Goal: Task Accomplishment & Management: Manage account settings

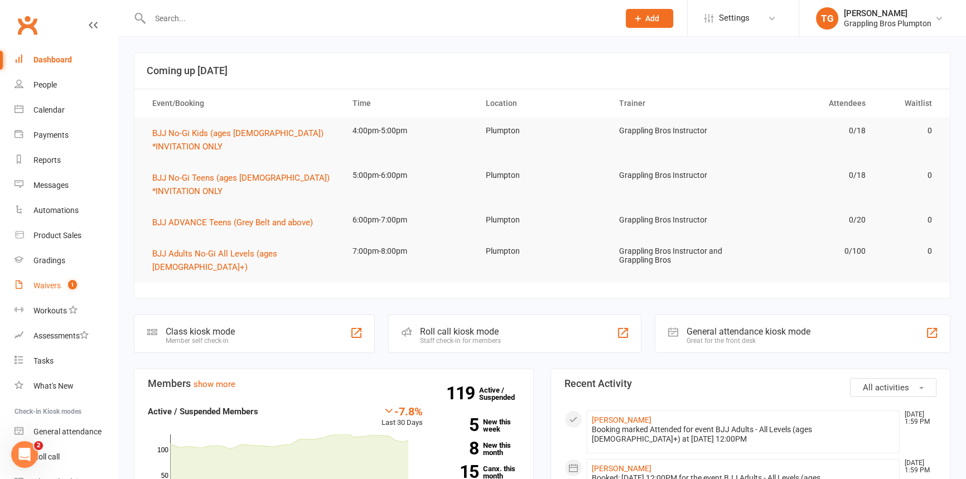
click at [39, 286] on div "Waivers" at bounding box center [46, 285] width 27 height 9
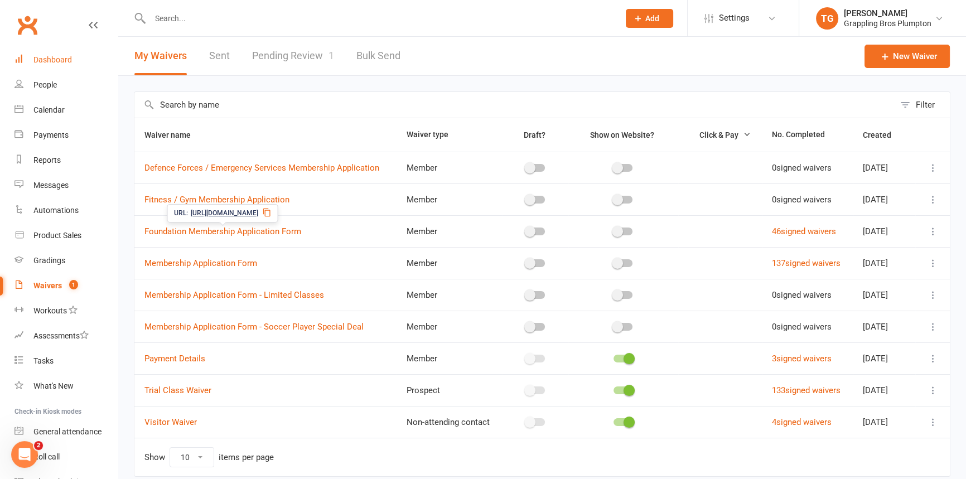
click at [56, 54] on link "Dashboard" at bounding box center [66, 59] width 103 height 25
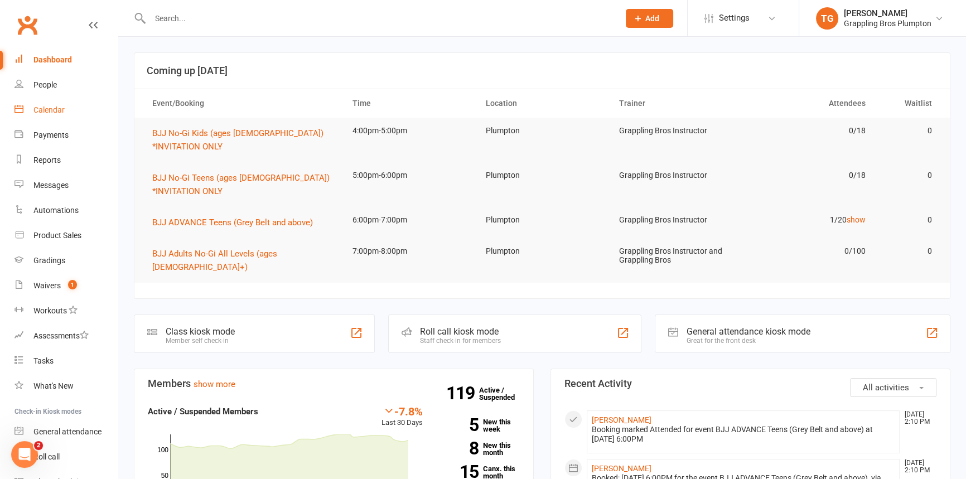
click at [35, 113] on div "Calendar" at bounding box center [48, 109] width 31 height 9
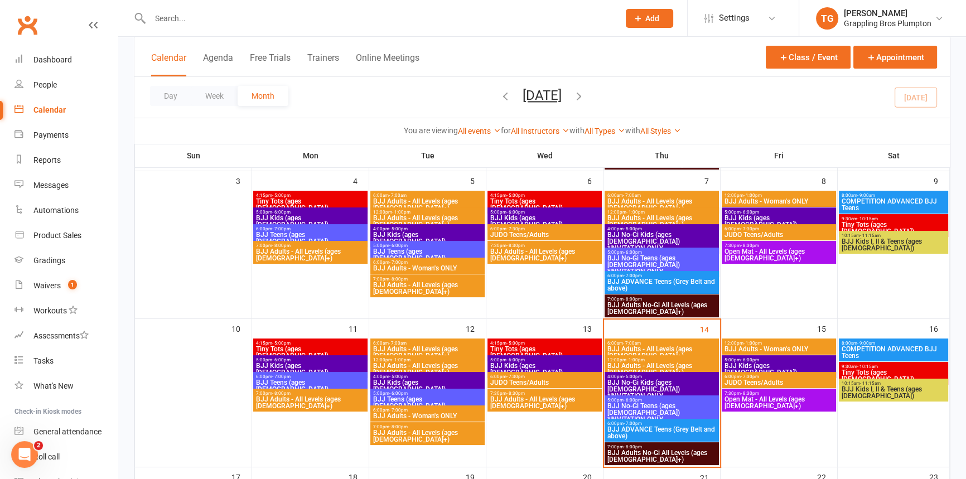
scroll to position [266, 0]
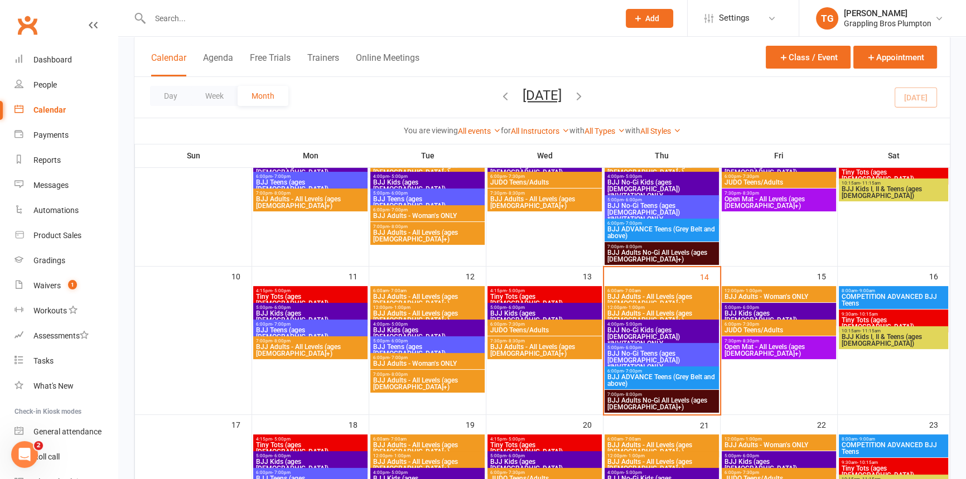
click at [621, 329] on span "BJJ No-Gi Kids (ages [DEMOGRAPHIC_DATA]) *INVITATION ONLY" at bounding box center [662, 337] width 110 height 20
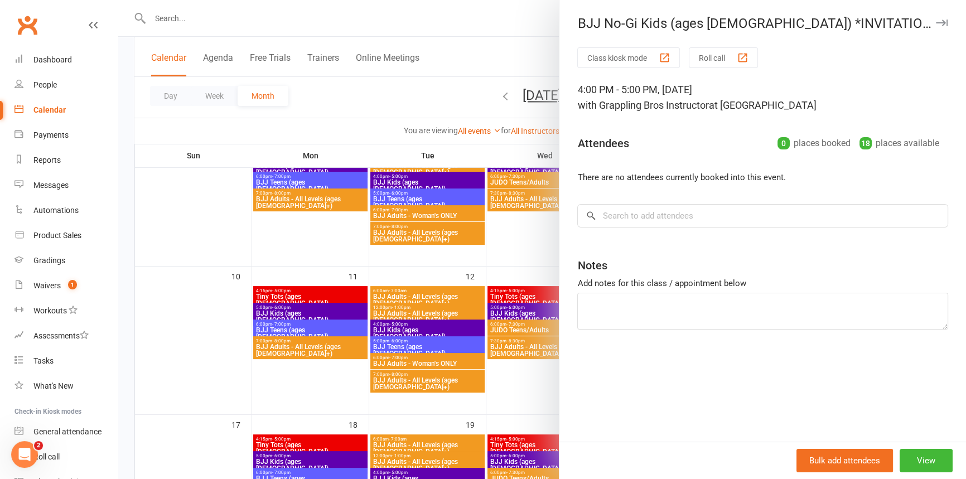
click at [936, 20] on icon "button" at bounding box center [942, 23] width 12 height 7
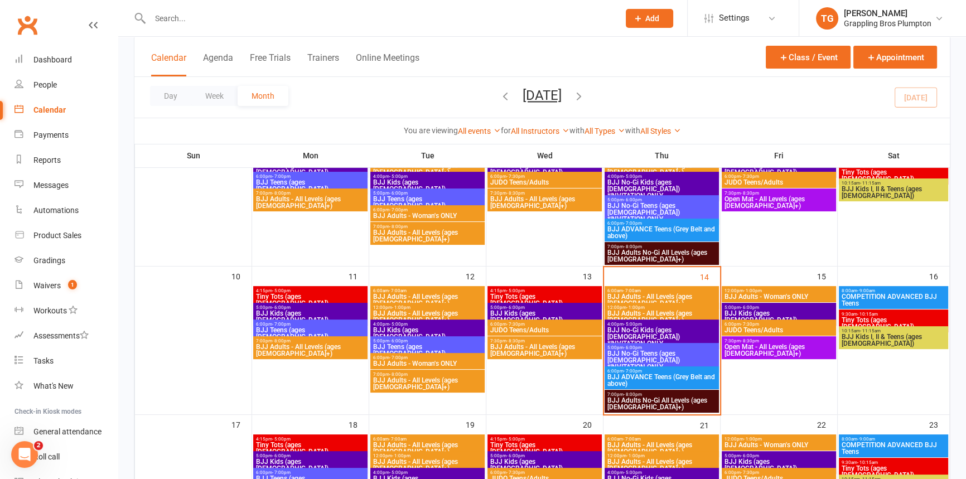
click at [747, 327] on span "JUDO Teens/Adults" at bounding box center [779, 330] width 110 height 7
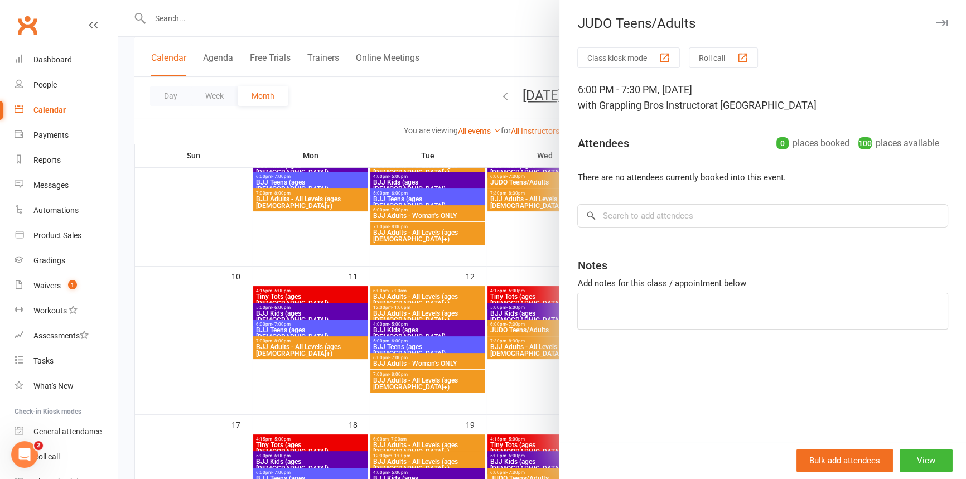
click at [936, 23] on icon "button" at bounding box center [942, 23] width 12 height 7
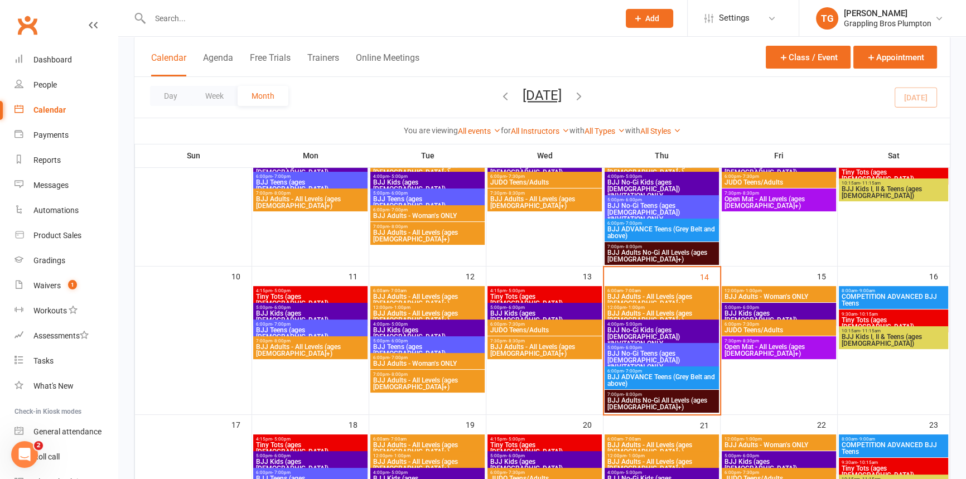
click at [749, 330] on span "JUDO Teens/Adults" at bounding box center [779, 330] width 110 height 7
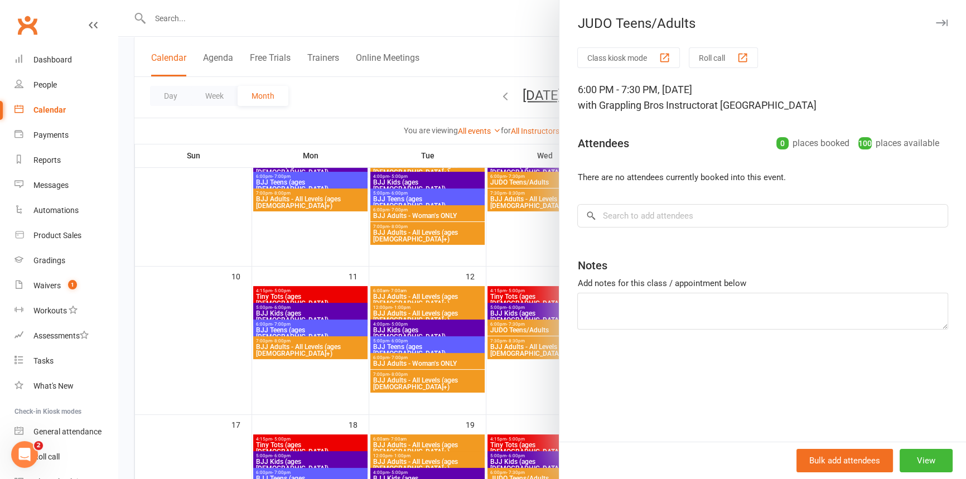
click at [936, 25] on icon "button" at bounding box center [942, 23] width 12 height 7
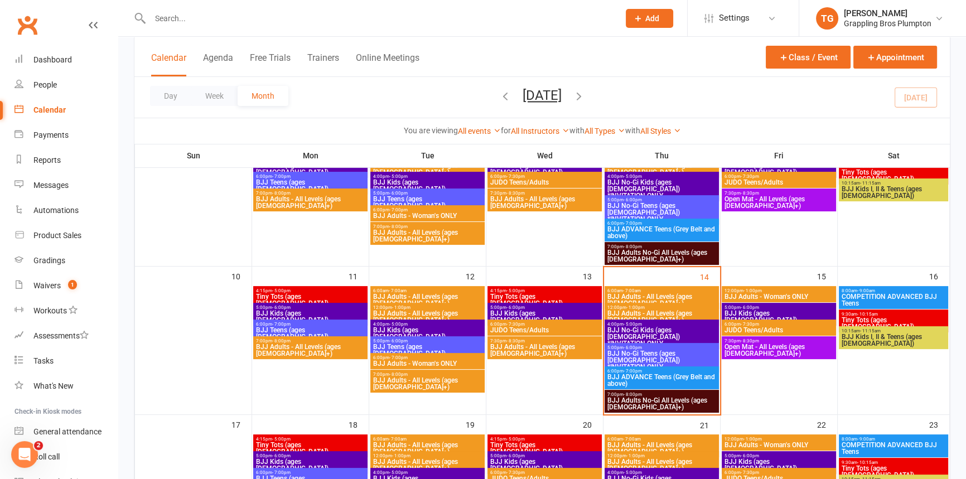
click at [750, 290] on span "- 1:00pm" at bounding box center [753, 290] width 18 height 5
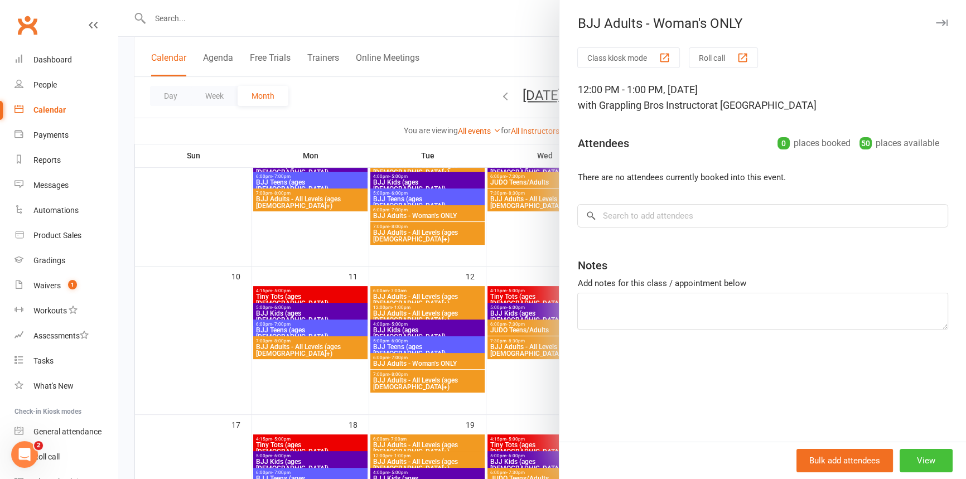
click at [913, 463] on button "View" at bounding box center [926, 460] width 53 height 23
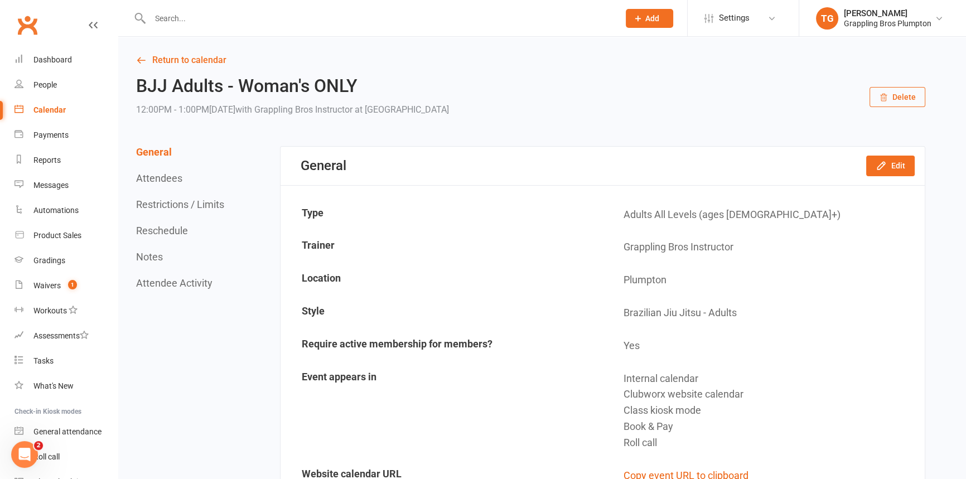
click at [895, 97] on button "Delete" at bounding box center [898, 97] width 56 height 20
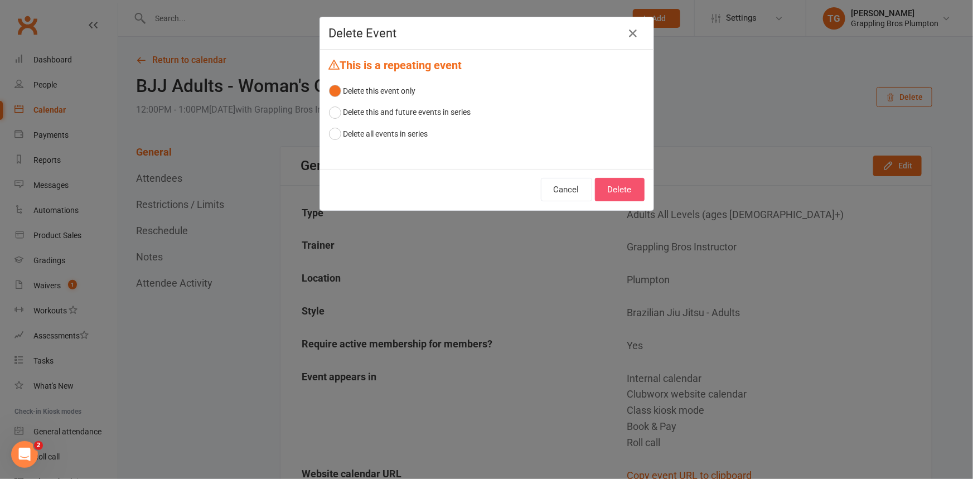
click at [616, 192] on button "Delete" at bounding box center [620, 189] width 50 height 23
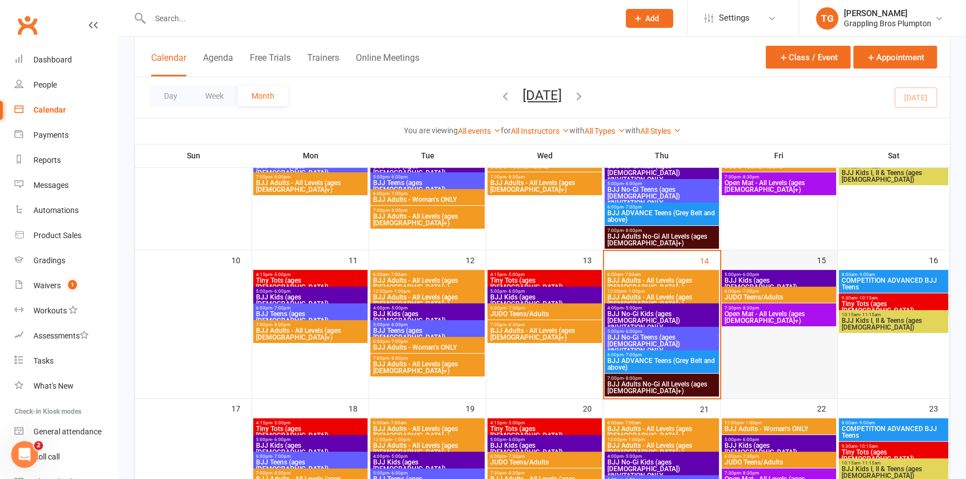
scroll to position [291, 0]
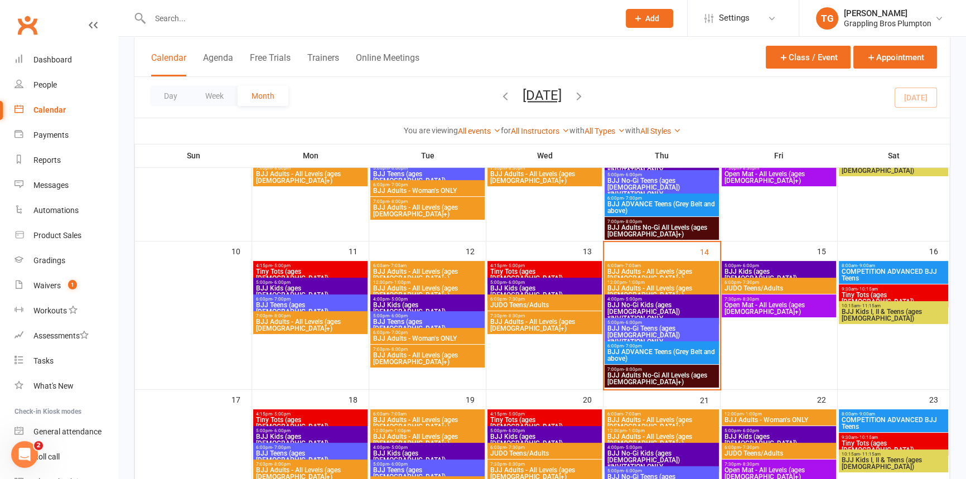
click at [742, 271] on span "BJJ Kids (ages [DEMOGRAPHIC_DATA])" at bounding box center [779, 274] width 110 height 13
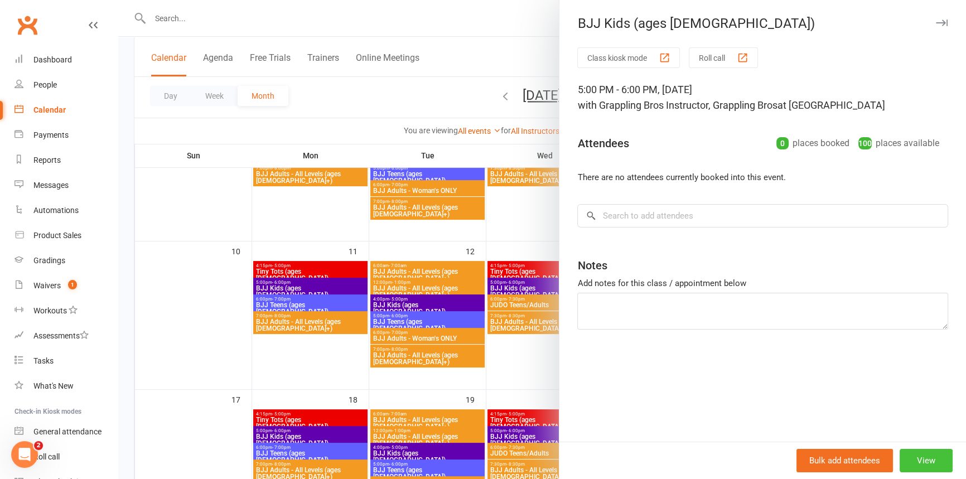
click at [915, 468] on button "View" at bounding box center [926, 460] width 53 height 23
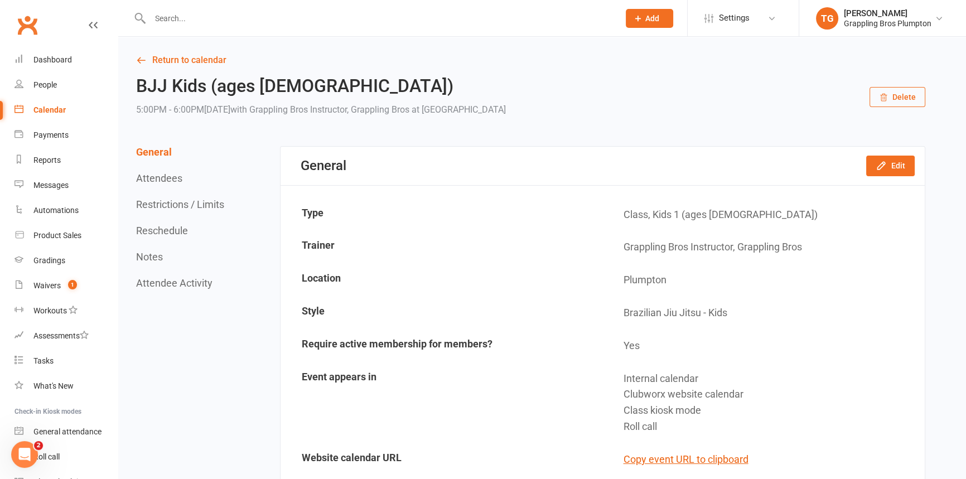
click at [888, 98] on icon "button" at bounding box center [883, 97] width 9 height 9
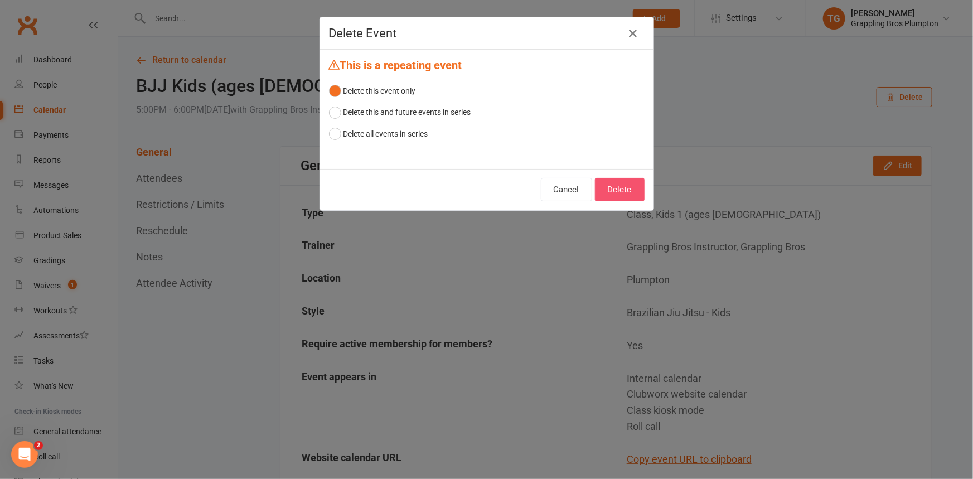
click at [619, 185] on button "Delete" at bounding box center [620, 189] width 50 height 23
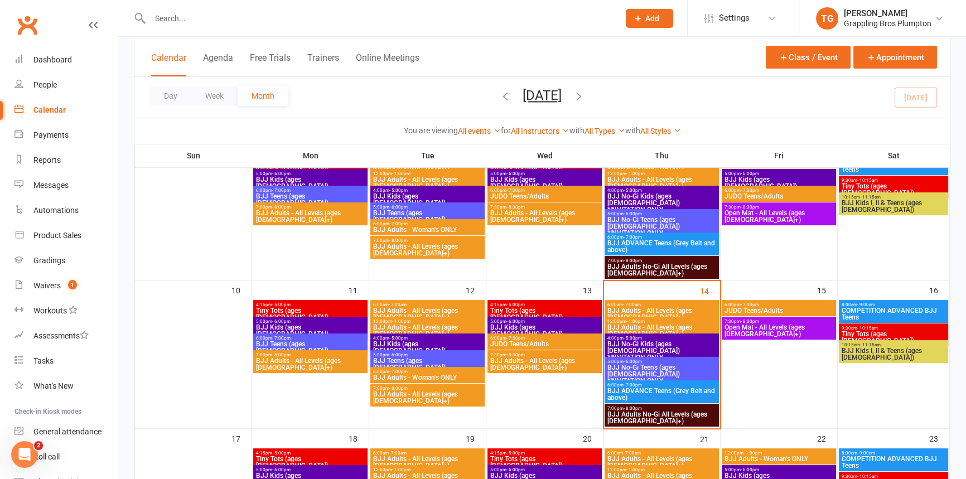
scroll to position [253, 0]
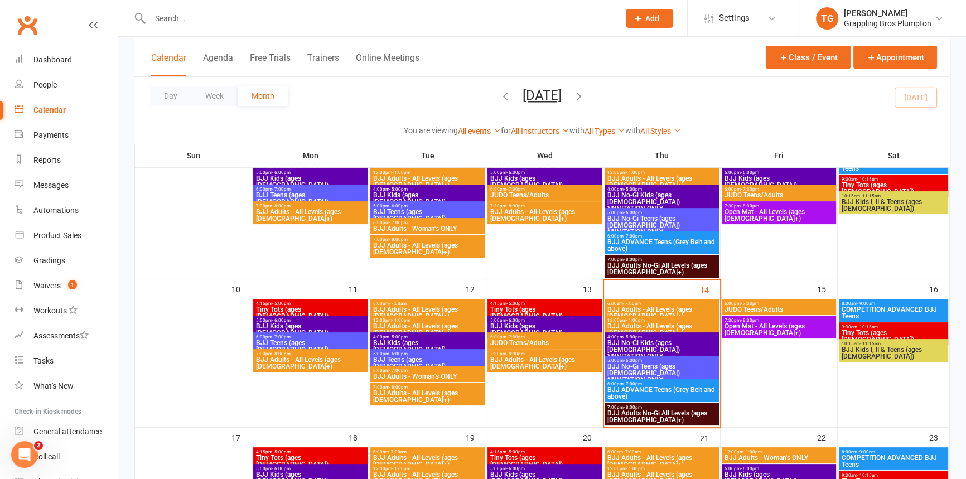
click at [754, 309] on span "JUDO Teens/Adults" at bounding box center [779, 309] width 110 height 7
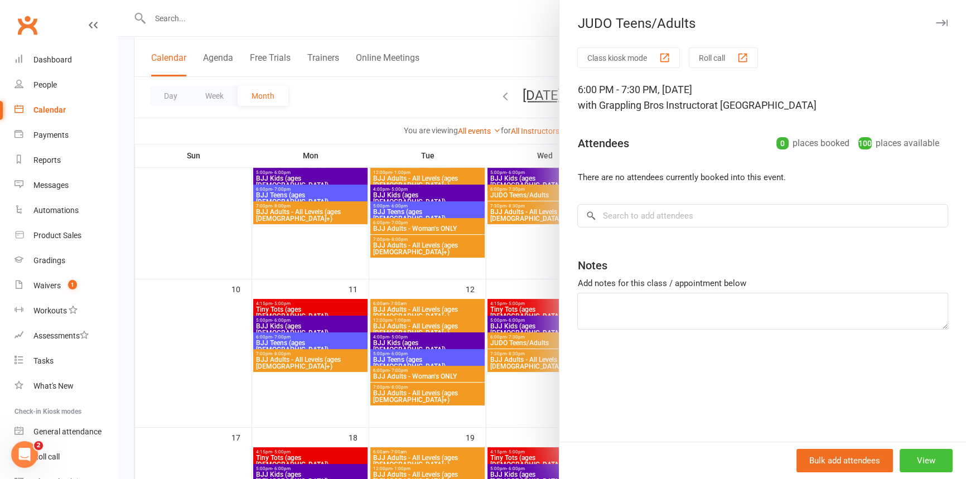
click at [922, 459] on button "View" at bounding box center [926, 460] width 53 height 23
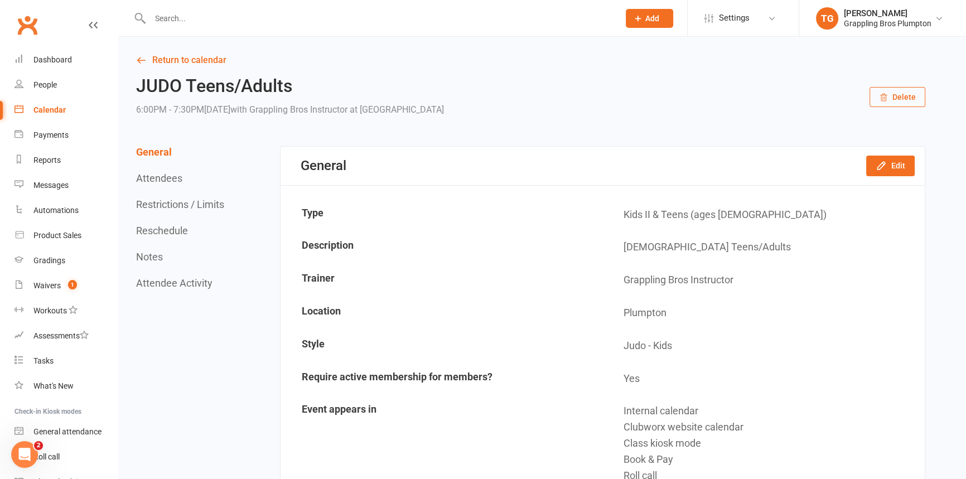
click at [894, 98] on button "Delete" at bounding box center [898, 97] width 56 height 20
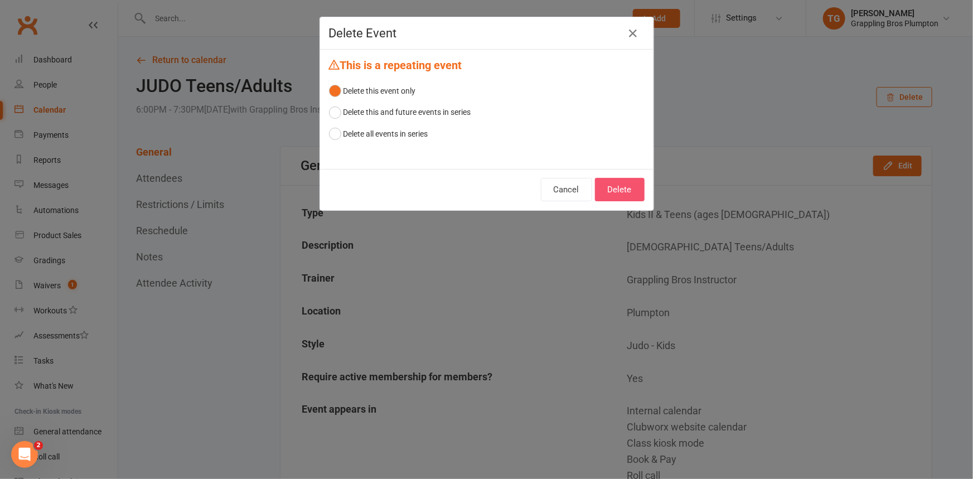
click at [609, 190] on button "Delete" at bounding box center [620, 189] width 50 height 23
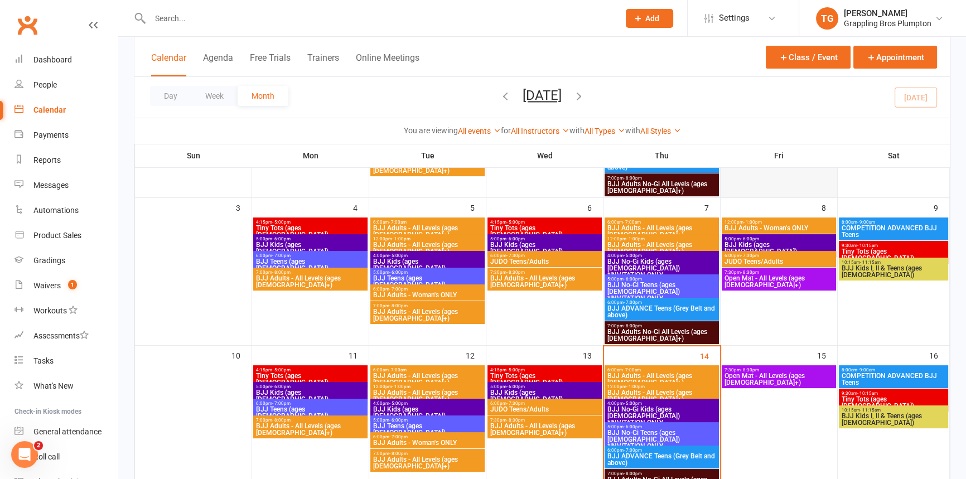
scroll to position [215, 0]
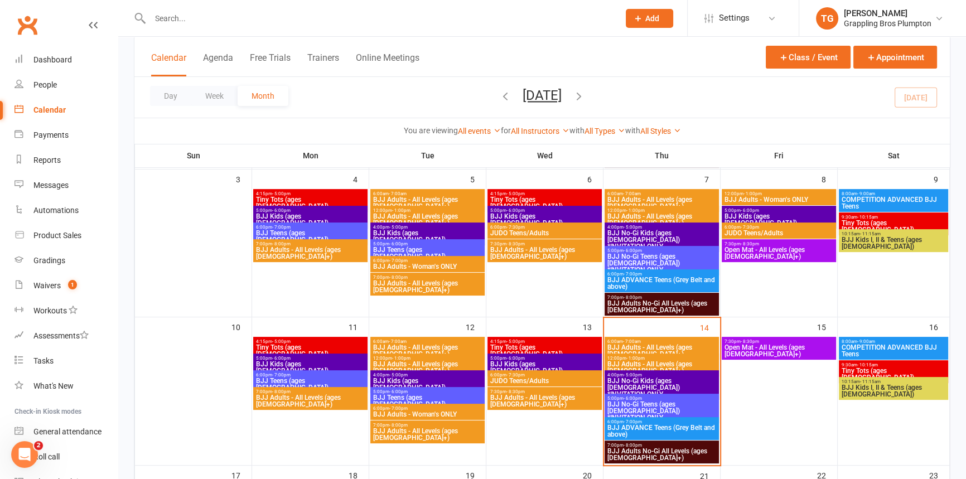
click at [764, 346] on span "Open Mat - All Levels (ages [DEMOGRAPHIC_DATA]+)" at bounding box center [779, 350] width 110 height 13
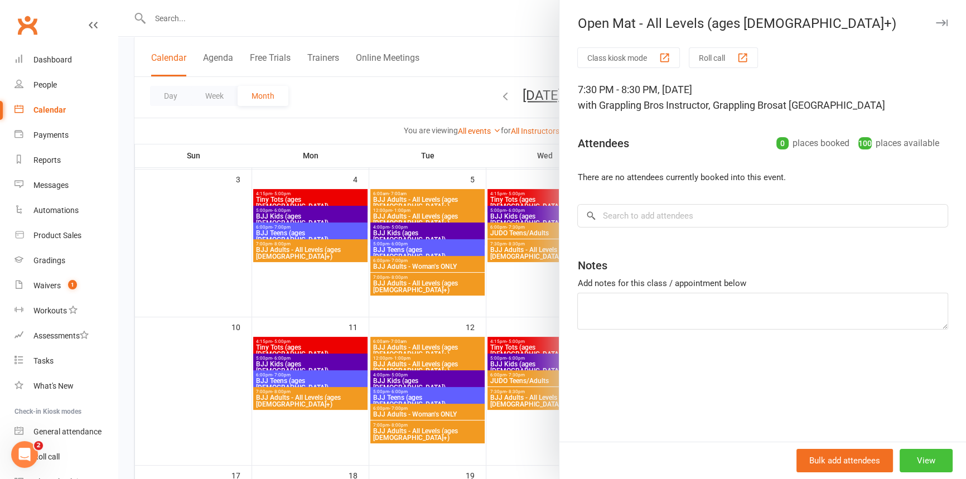
click at [917, 457] on button "View" at bounding box center [926, 460] width 53 height 23
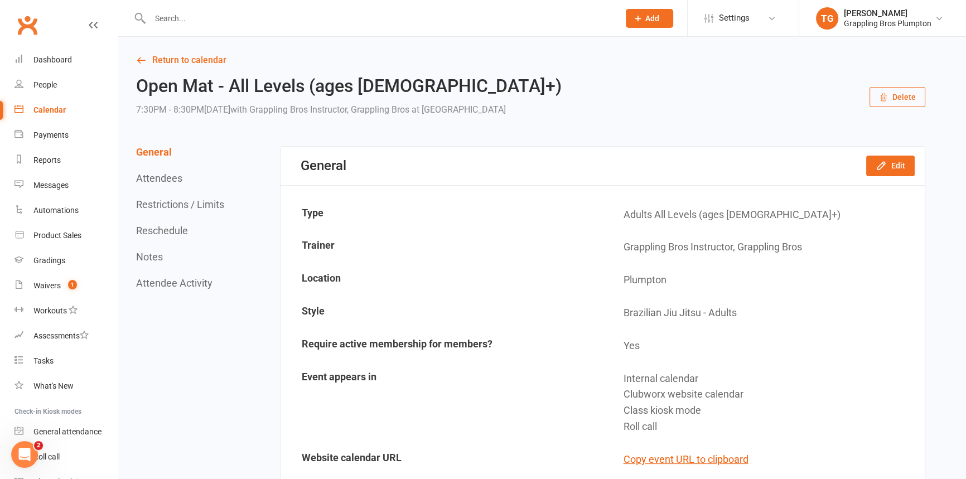
click at [888, 94] on icon "button" at bounding box center [883, 97] width 9 height 9
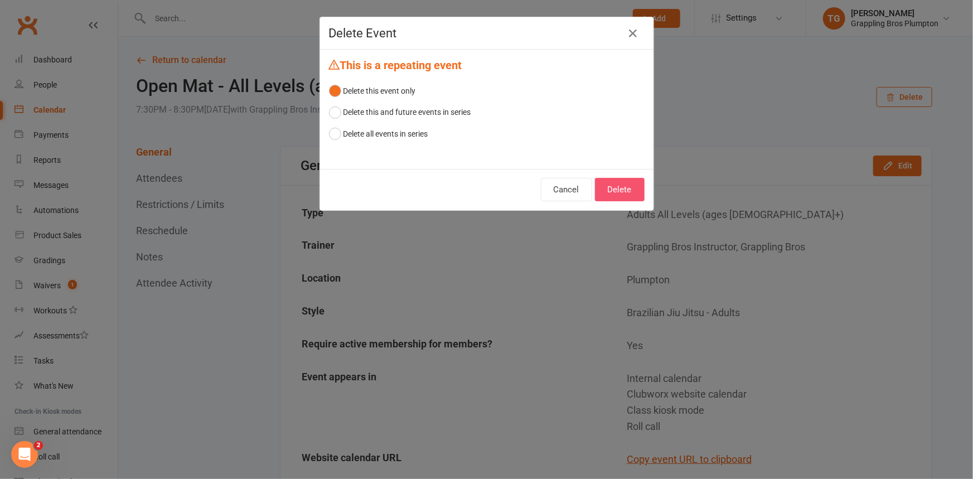
click at [620, 191] on button "Delete" at bounding box center [620, 189] width 50 height 23
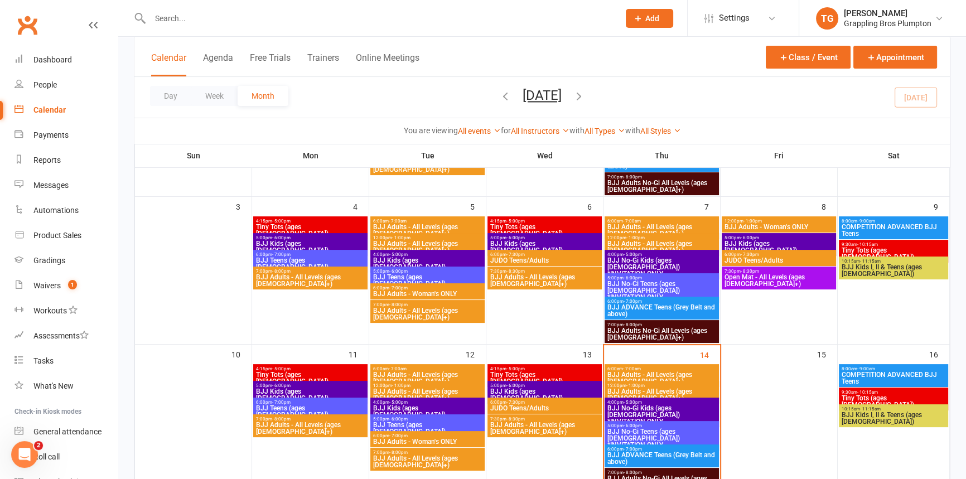
scroll to position [253, 0]
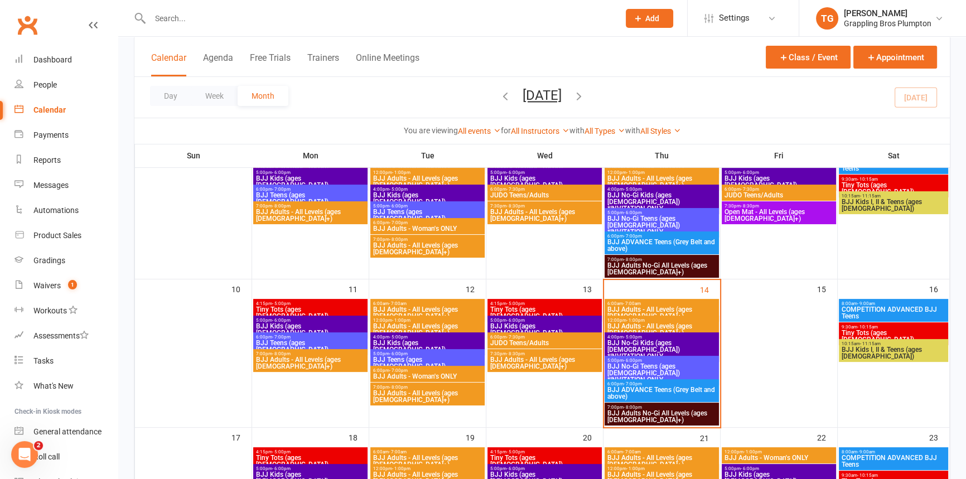
click at [893, 306] on span "COMPETITION ADVANCED BJJ Teens" at bounding box center [893, 312] width 105 height 13
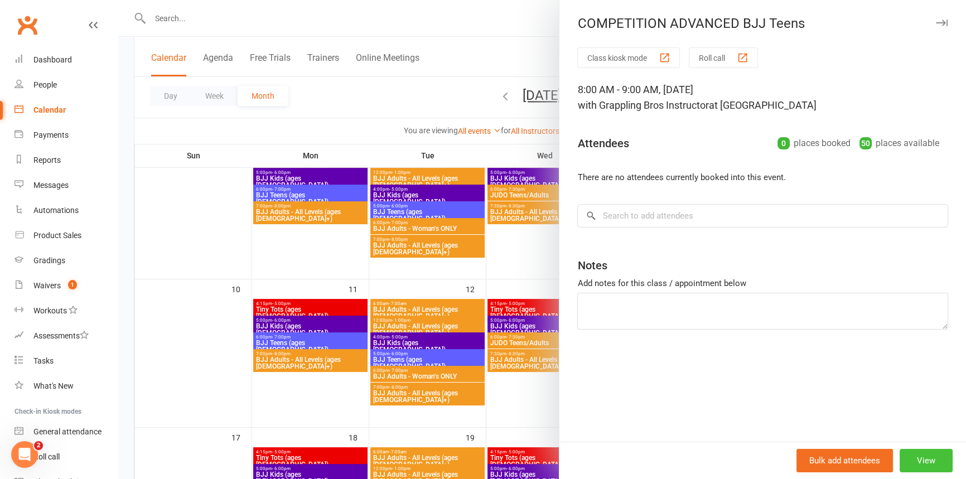
click at [923, 462] on button "View" at bounding box center [926, 460] width 53 height 23
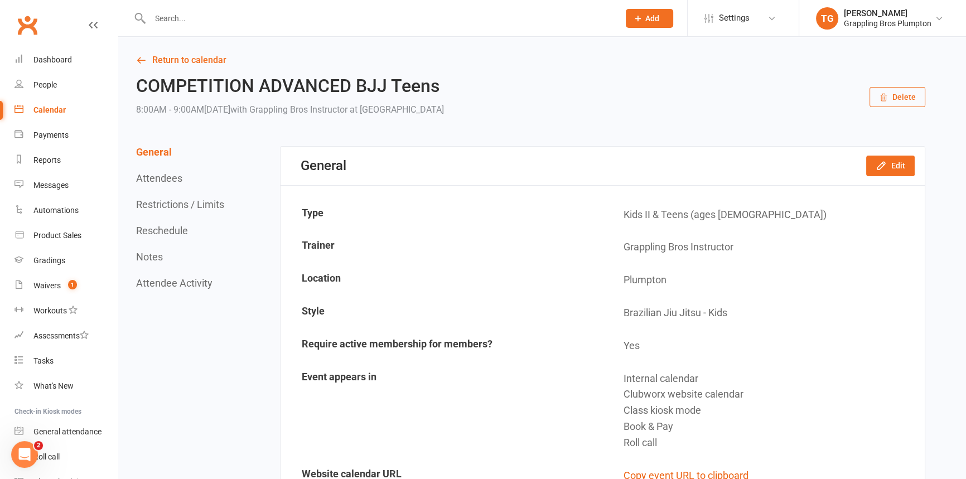
click at [907, 94] on button "Delete" at bounding box center [898, 97] width 56 height 20
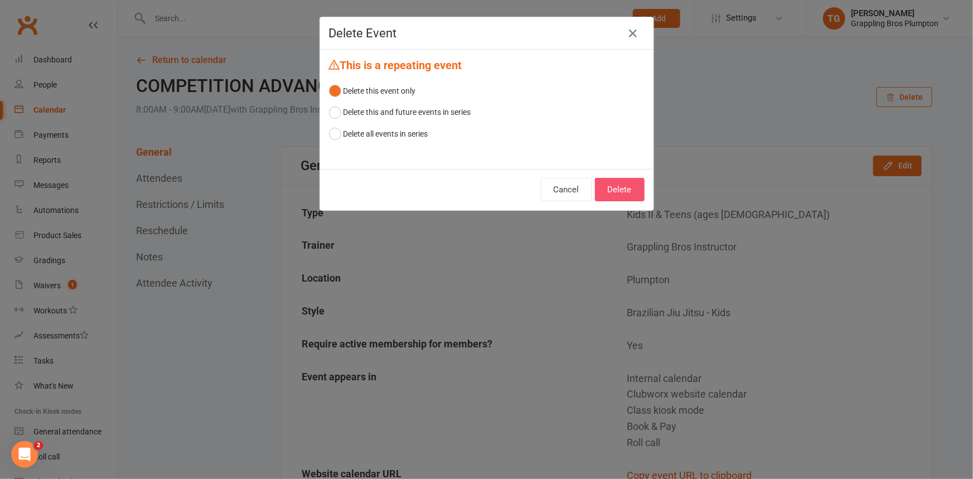
click at [614, 191] on button "Delete" at bounding box center [620, 189] width 50 height 23
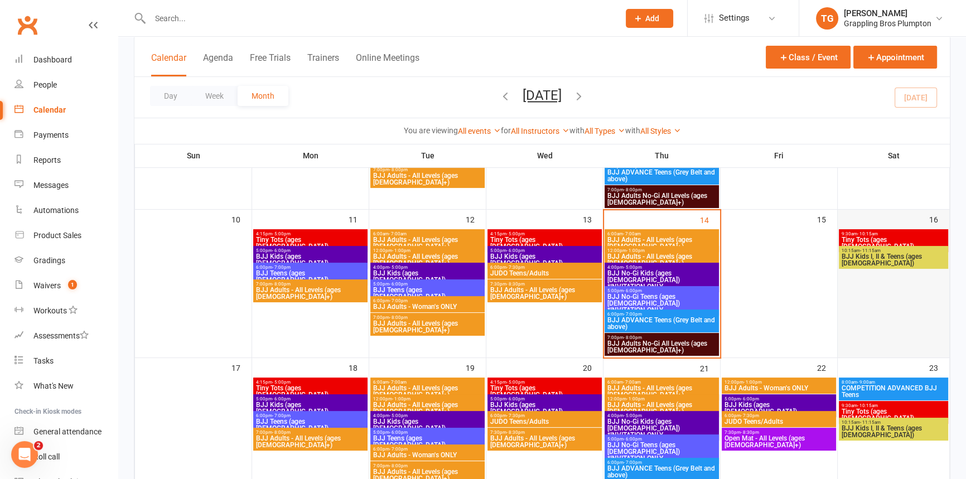
scroll to position [329, 0]
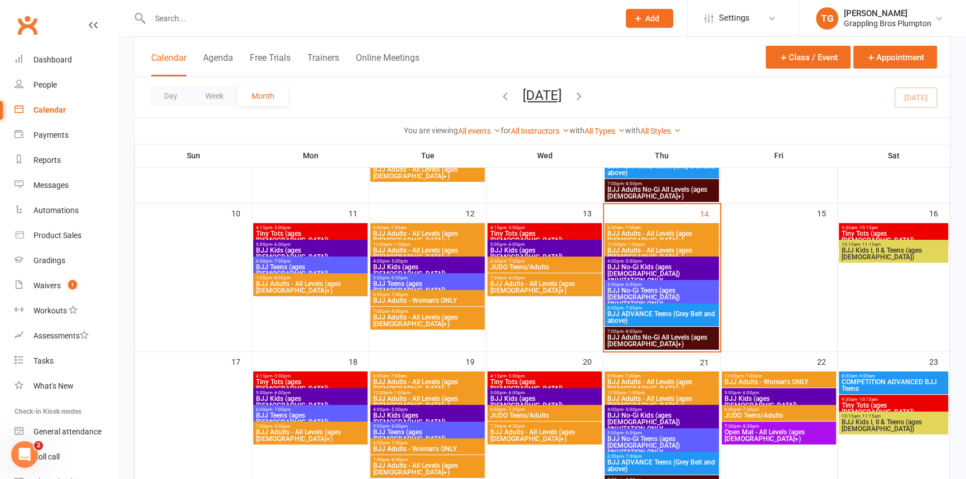
click at [867, 228] on span "- 10:15am" at bounding box center [867, 227] width 21 height 5
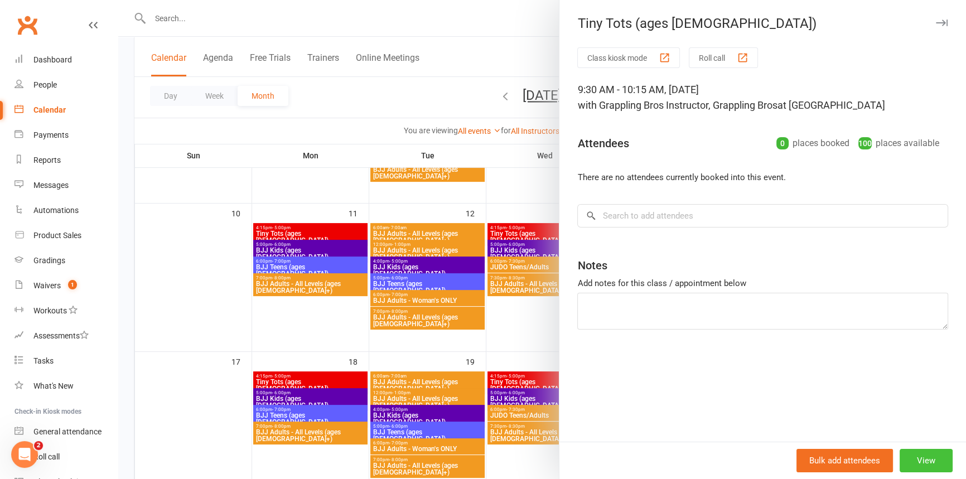
click at [913, 465] on button "View" at bounding box center [926, 460] width 53 height 23
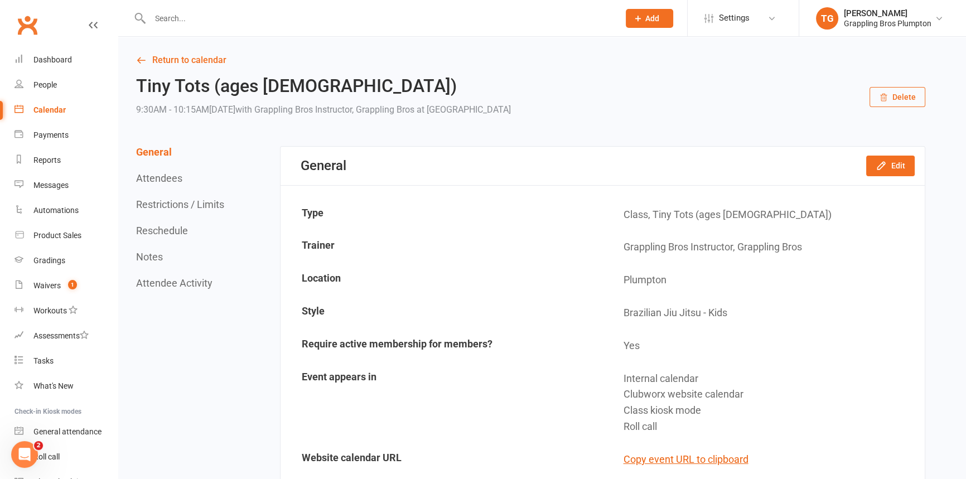
click at [908, 95] on button "Delete" at bounding box center [898, 97] width 56 height 20
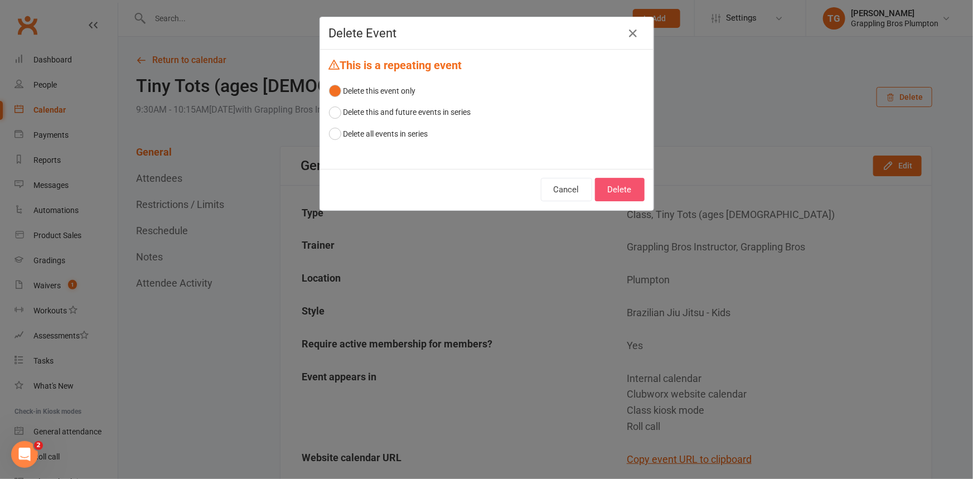
click at [608, 190] on button "Delete" at bounding box center [620, 189] width 50 height 23
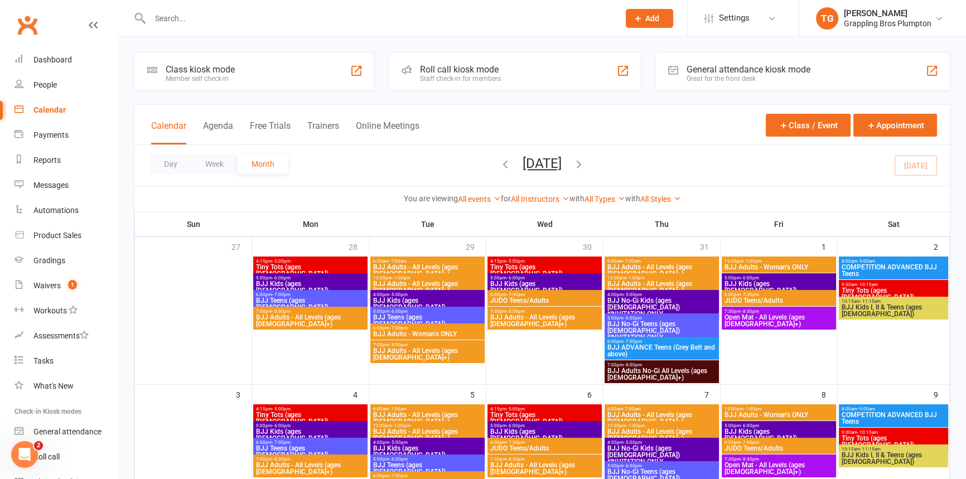
scroll to position [228, 0]
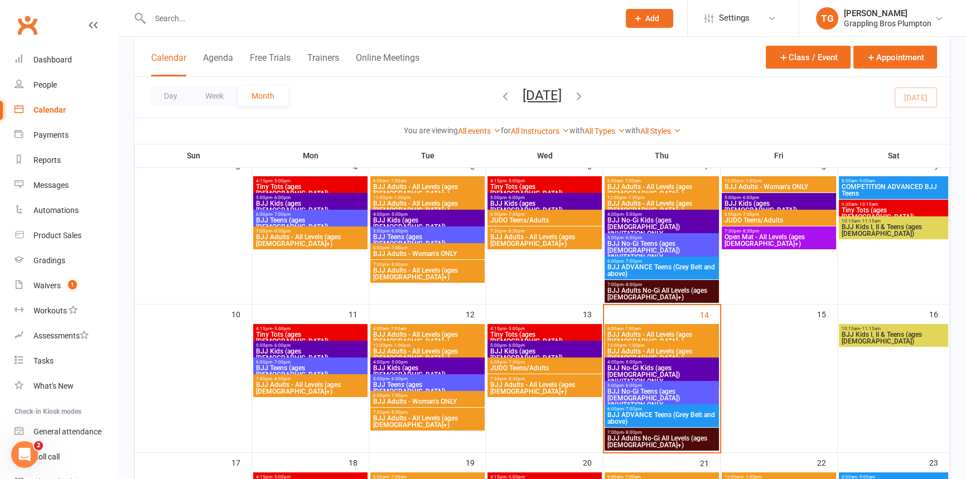
click at [891, 332] on span "BJJ Kids I, II & Teens (ages [DEMOGRAPHIC_DATA])" at bounding box center [893, 337] width 105 height 13
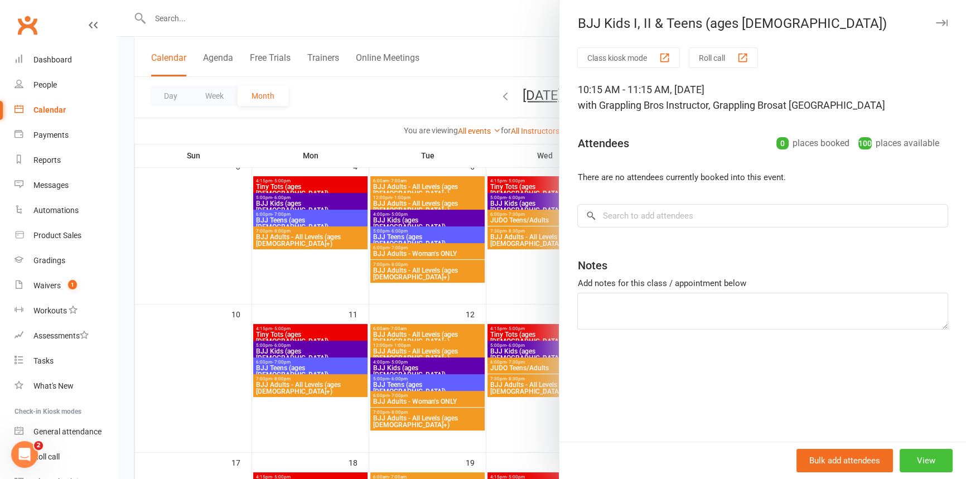
click at [913, 460] on button "View" at bounding box center [926, 460] width 53 height 23
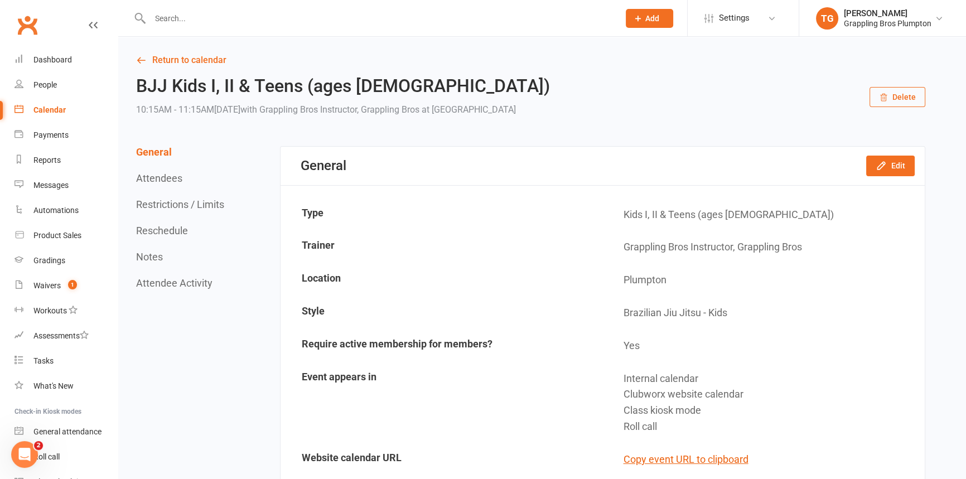
click at [905, 98] on button "Delete" at bounding box center [898, 97] width 56 height 20
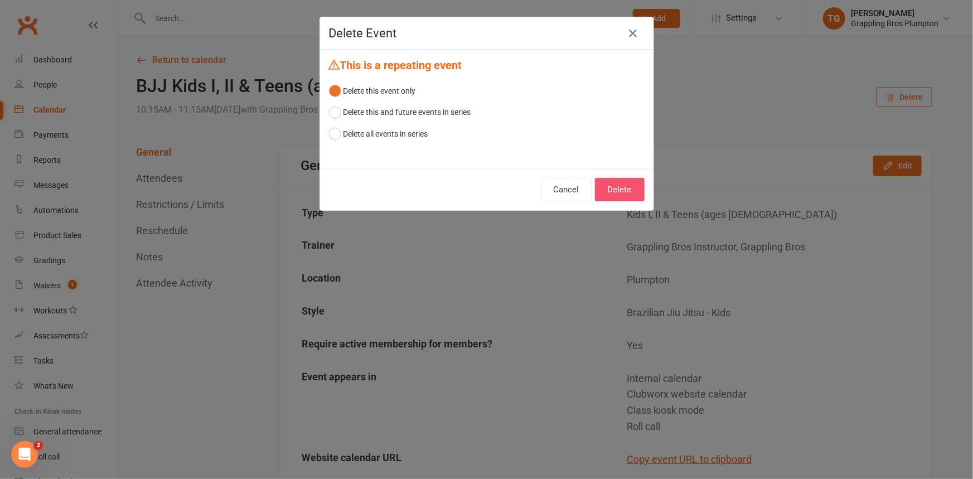
click at [609, 190] on button "Delete" at bounding box center [620, 189] width 50 height 23
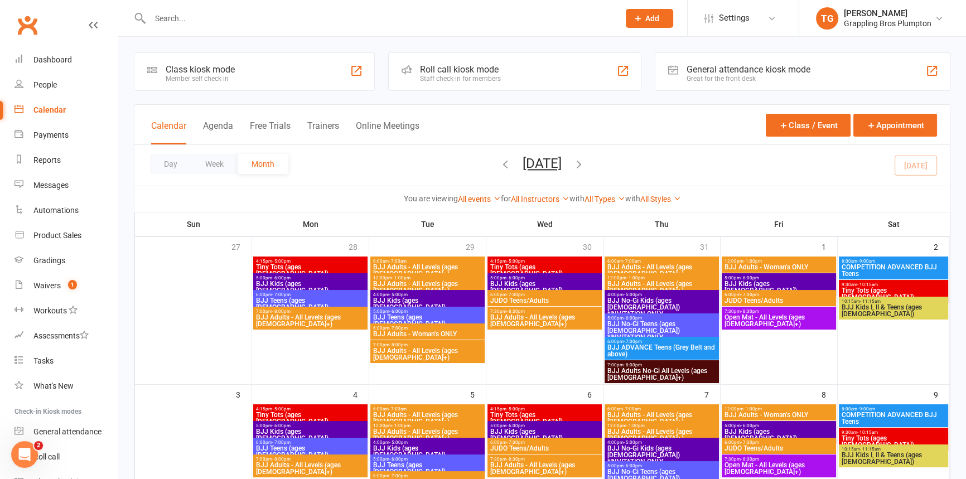
click at [638, 307] on span "BJJ No-Gi Kids (ages [DEMOGRAPHIC_DATA]) *INVITATION ONLY" at bounding box center [662, 307] width 110 height 20
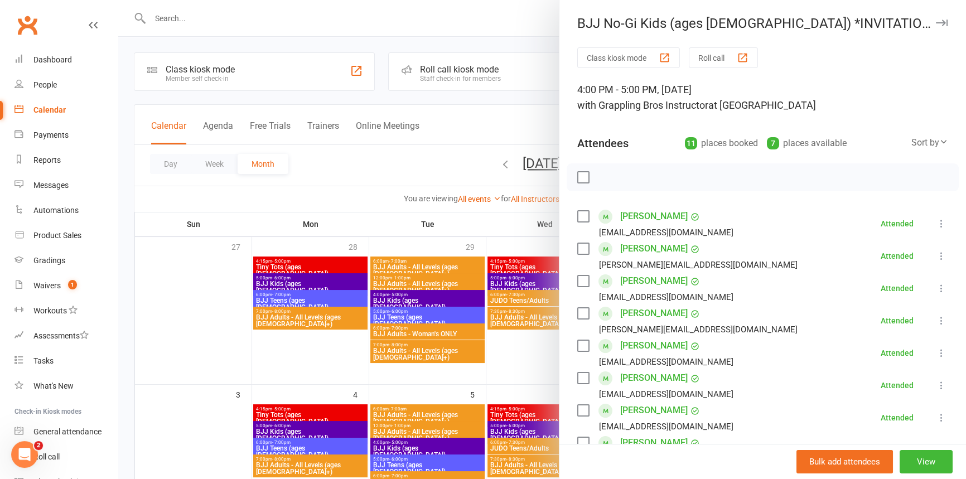
click at [936, 21] on icon "button" at bounding box center [942, 23] width 12 height 7
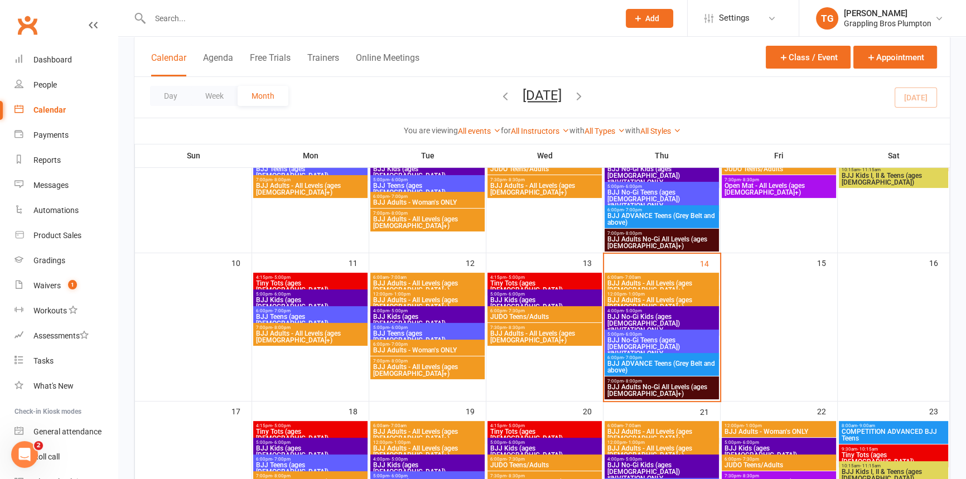
scroll to position [279, 0]
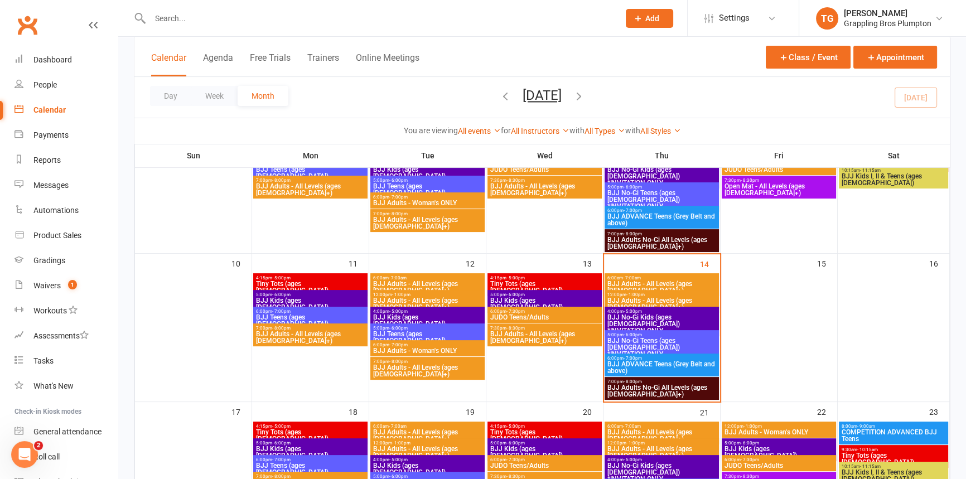
click at [622, 317] on span "BJJ No-Gi Kids (ages [DEMOGRAPHIC_DATA]) *INVITATION ONLY" at bounding box center [662, 324] width 110 height 20
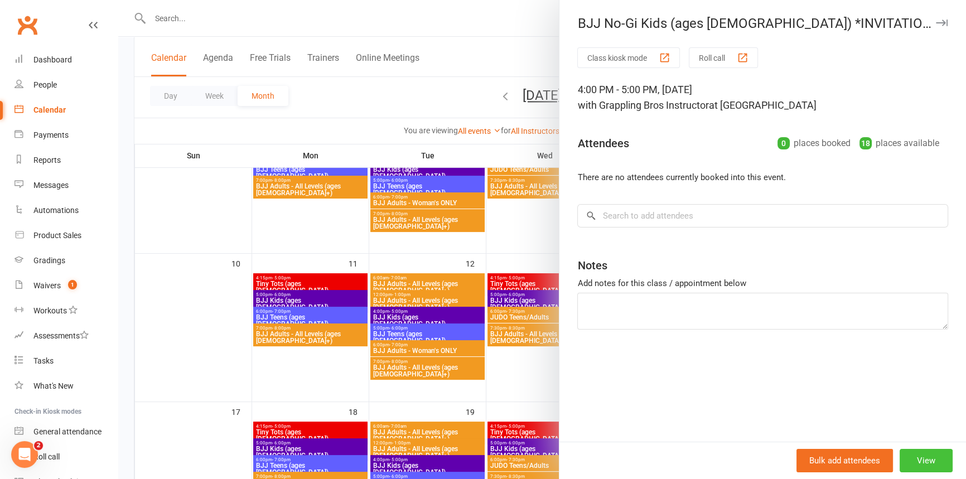
click at [922, 456] on button "View" at bounding box center [926, 460] width 53 height 23
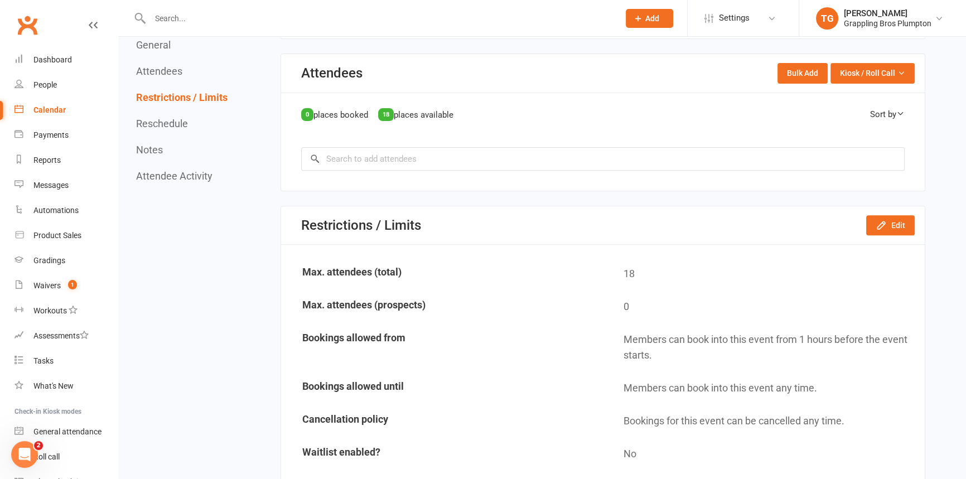
scroll to position [507, 0]
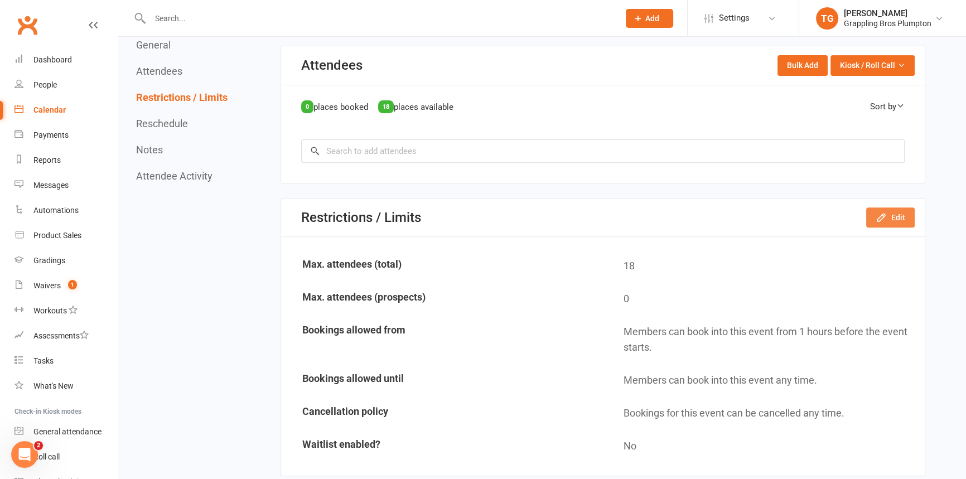
click at [888, 211] on button "Edit" at bounding box center [890, 218] width 49 height 20
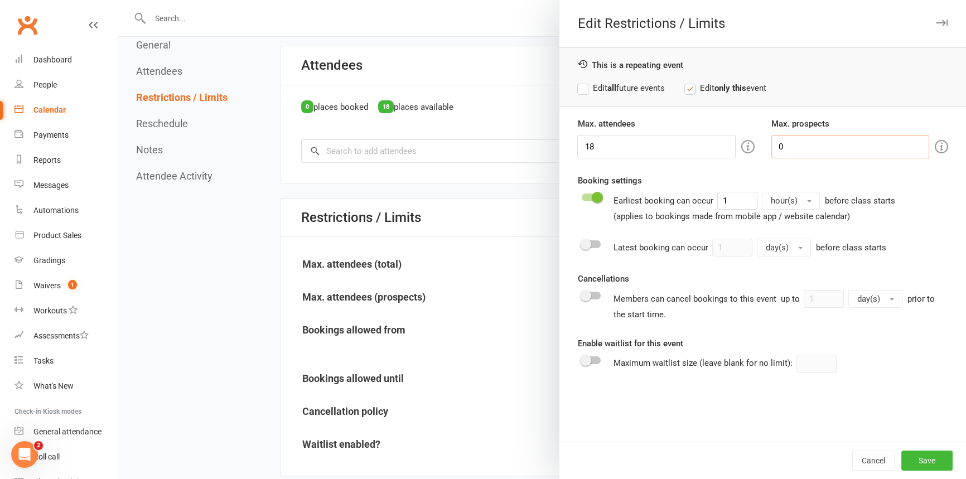
drag, startPoint x: 796, startPoint y: 147, endPoint x: 695, endPoint y: 151, distance: 101.1
click at [695, 151] on div "Max. attendees 18 Max. prospects 0" at bounding box center [763, 137] width 388 height 41
type input "1"
click at [915, 461] on button "Save" at bounding box center [927, 461] width 51 height 20
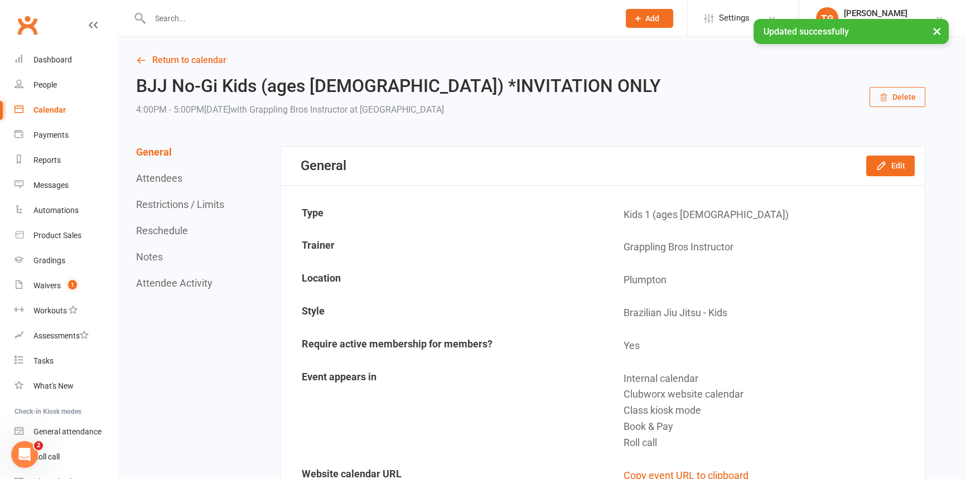
scroll to position [0, 0]
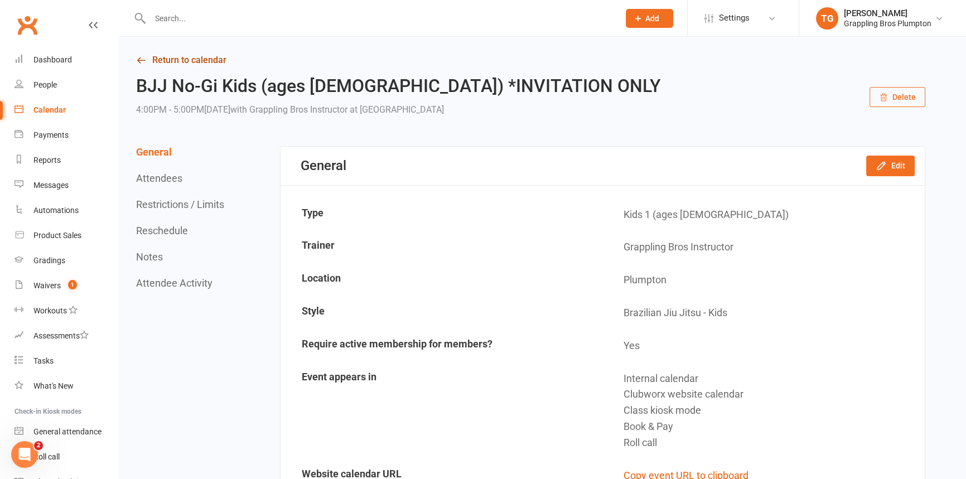
click at [162, 56] on link "Return to calendar" at bounding box center [530, 60] width 789 height 16
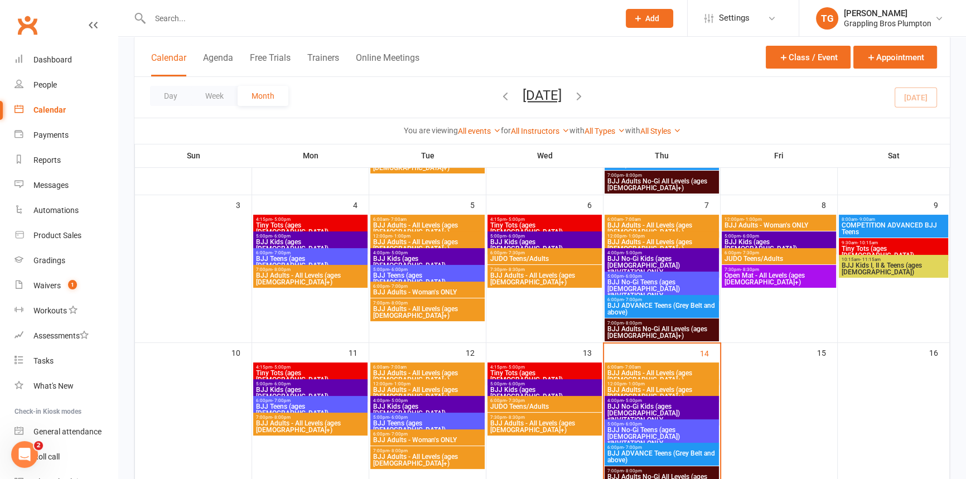
scroll to position [253, 0]
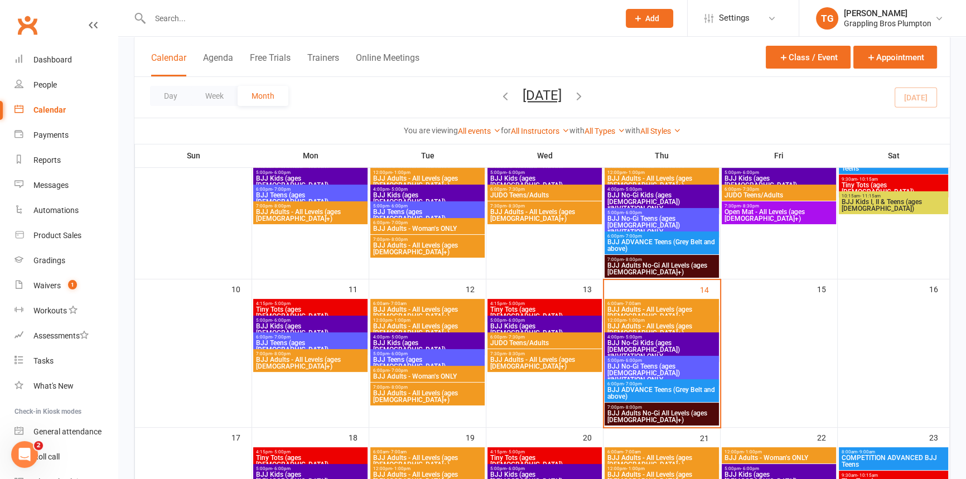
click at [625, 363] on span "BJJ No-Gi Teens (ages [DEMOGRAPHIC_DATA]) *INVITATION ONLY" at bounding box center [662, 373] width 110 height 20
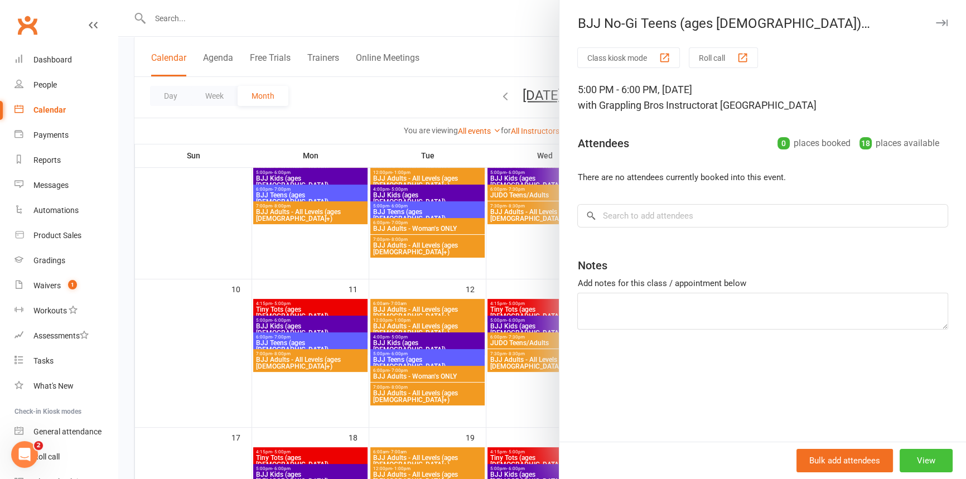
click at [922, 457] on button "View" at bounding box center [926, 460] width 53 height 23
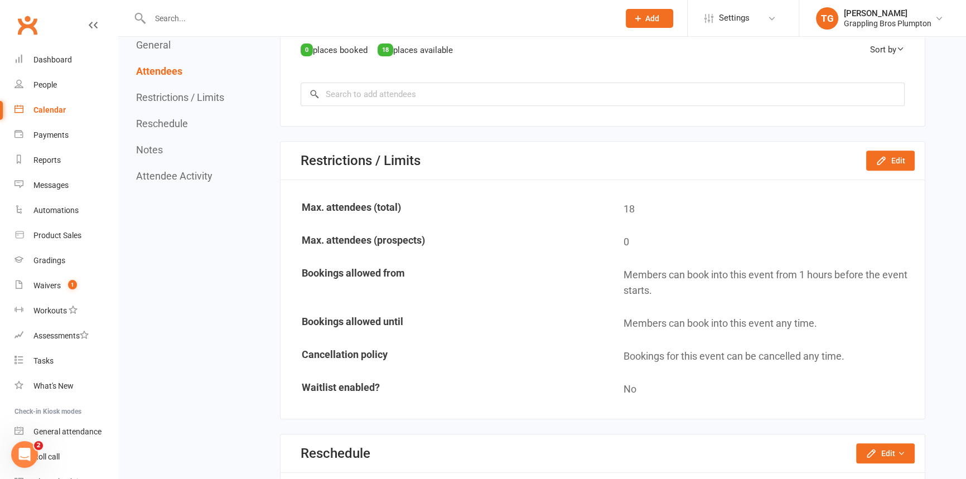
scroll to position [583, 0]
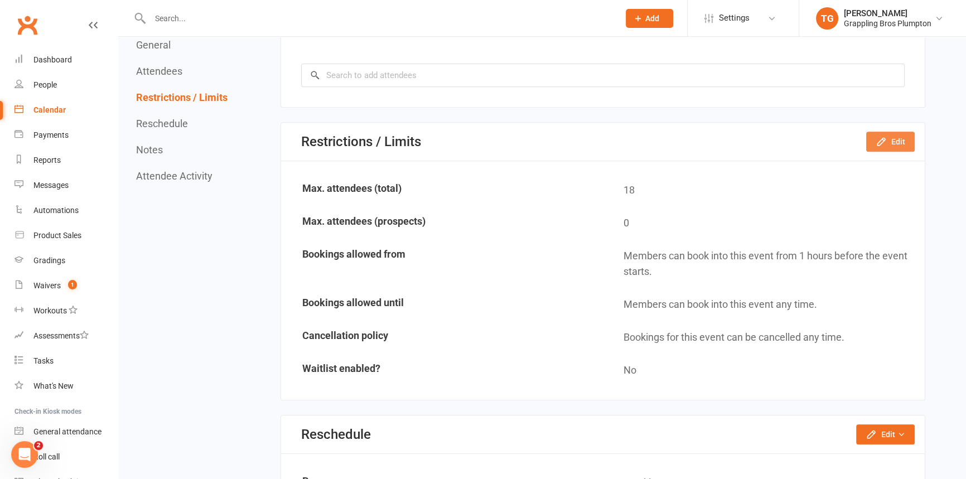
click at [902, 136] on button "Edit" at bounding box center [890, 142] width 49 height 20
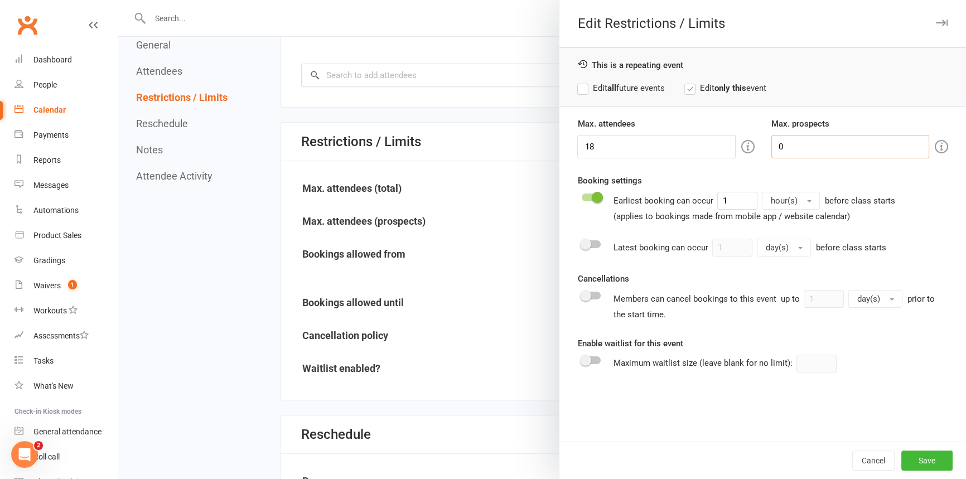
drag, startPoint x: 791, startPoint y: 146, endPoint x: 746, endPoint y: 147, distance: 44.7
click at [698, 148] on body "Prospect Member Non-attending contact Class / event Appointment Grading event T…" at bounding box center [483, 228] width 966 height 1617
type input "1"
click at [922, 461] on button "Save" at bounding box center [927, 461] width 51 height 20
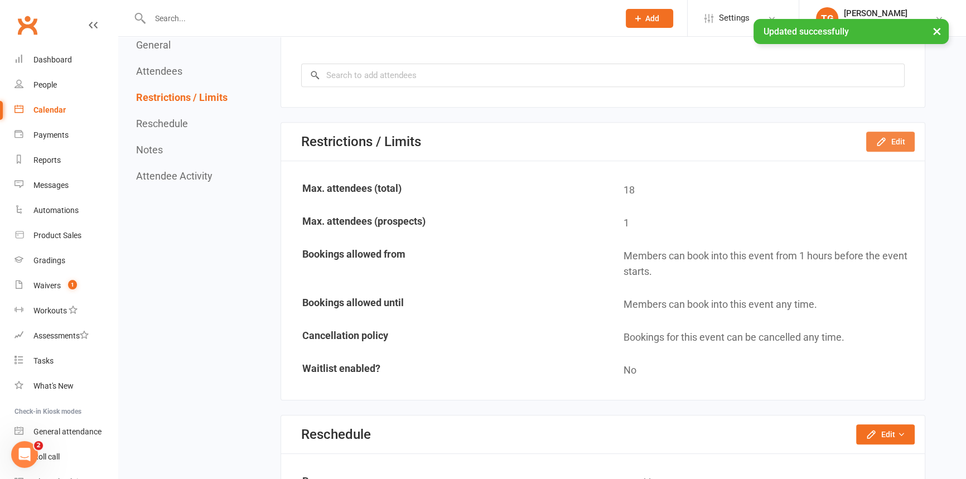
click at [880, 137] on icon "button" at bounding box center [881, 141] width 11 height 11
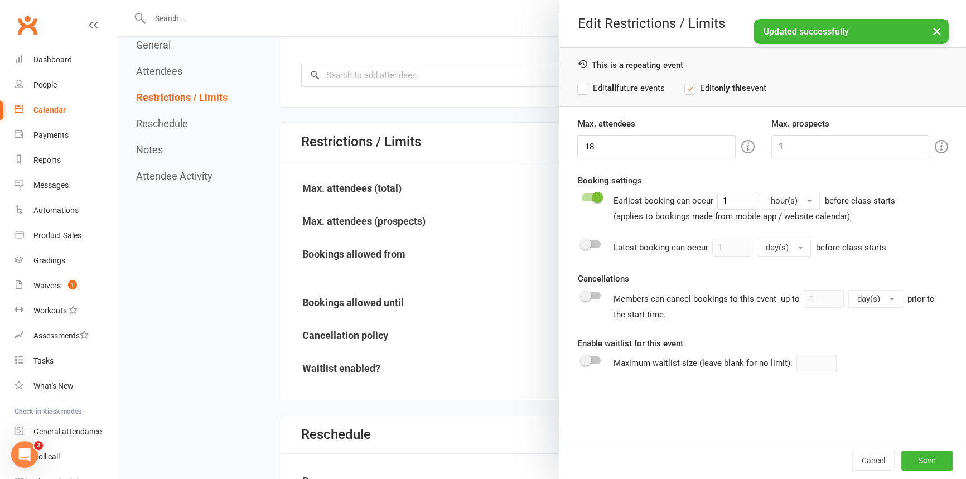
click at [580, 90] on label "Edit all future events" at bounding box center [620, 87] width 87 height 13
click at [923, 463] on button "Save" at bounding box center [927, 461] width 51 height 20
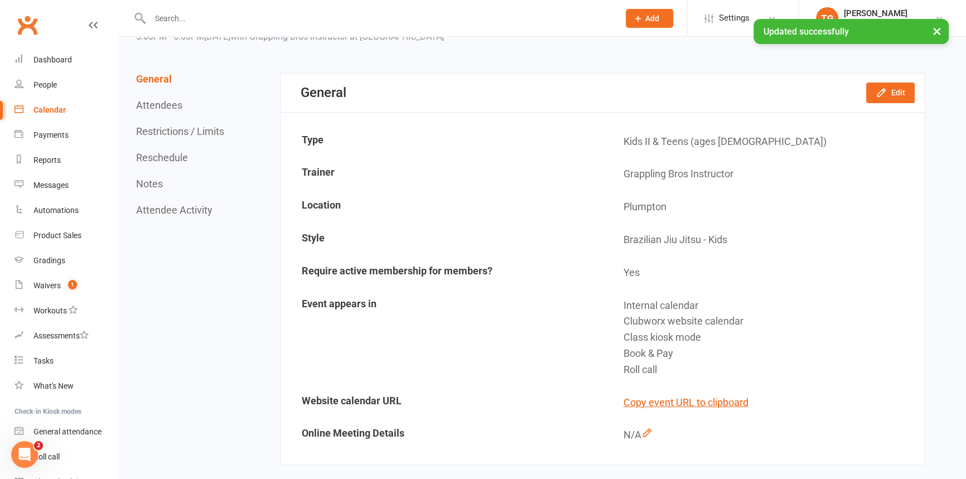
scroll to position [0, 0]
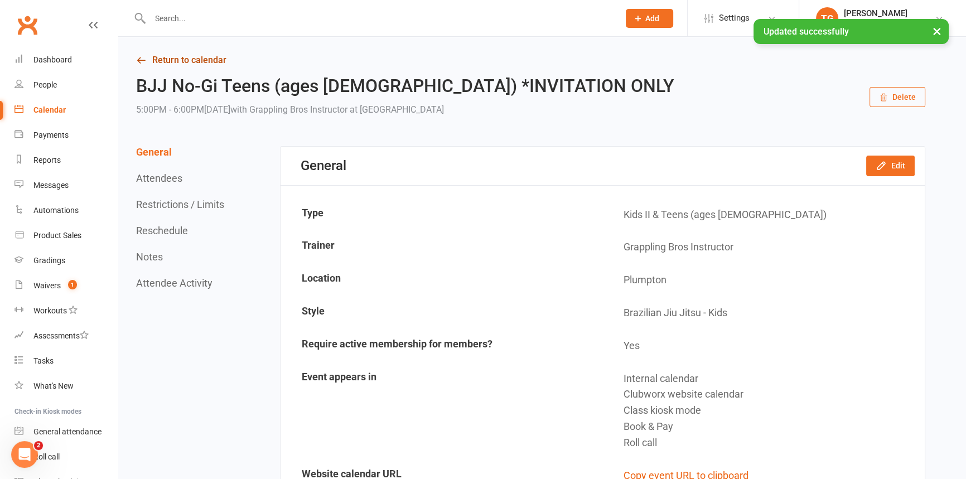
click at [163, 62] on link "Return to calendar" at bounding box center [530, 60] width 789 height 16
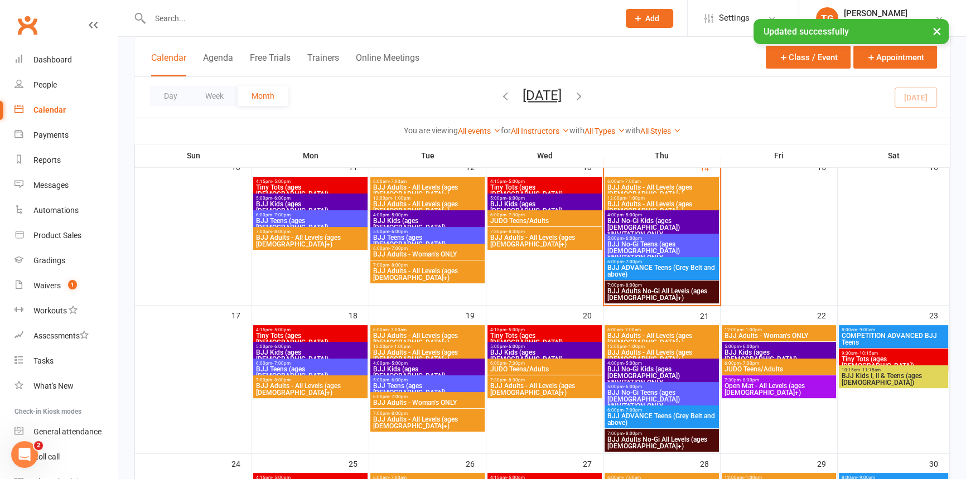
scroll to position [380, 0]
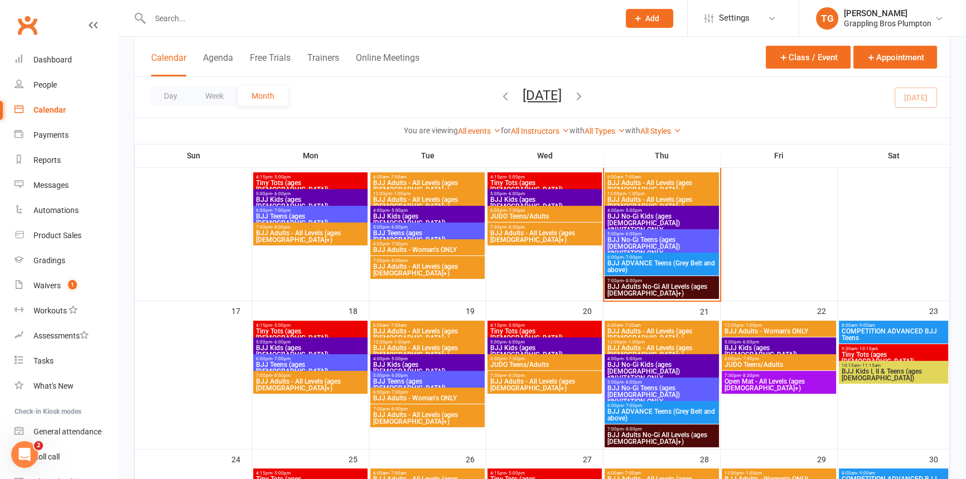
click at [629, 215] on span "BJJ No-Gi Kids (ages [DEMOGRAPHIC_DATA]) *INVITATION ONLY" at bounding box center [662, 223] width 110 height 20
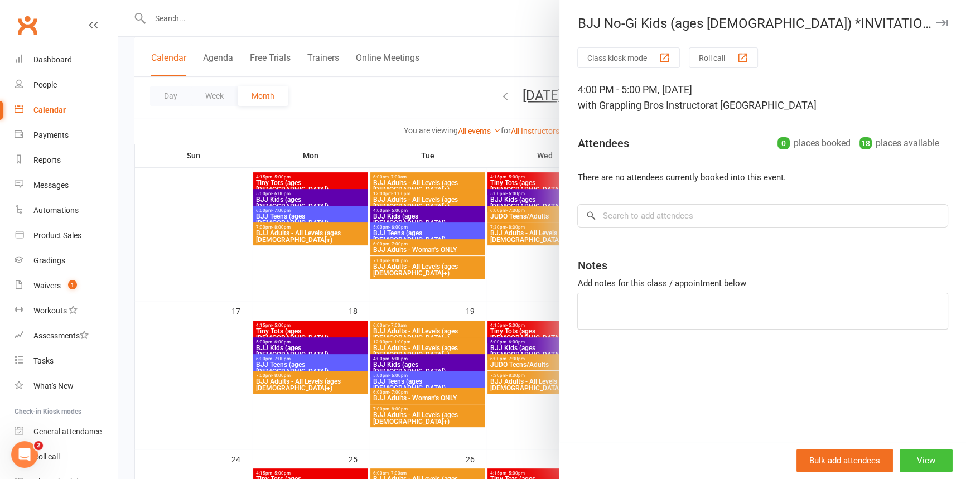
click at [915, 462] on button "View" at bounding box center [926, 460] width 53 height 23
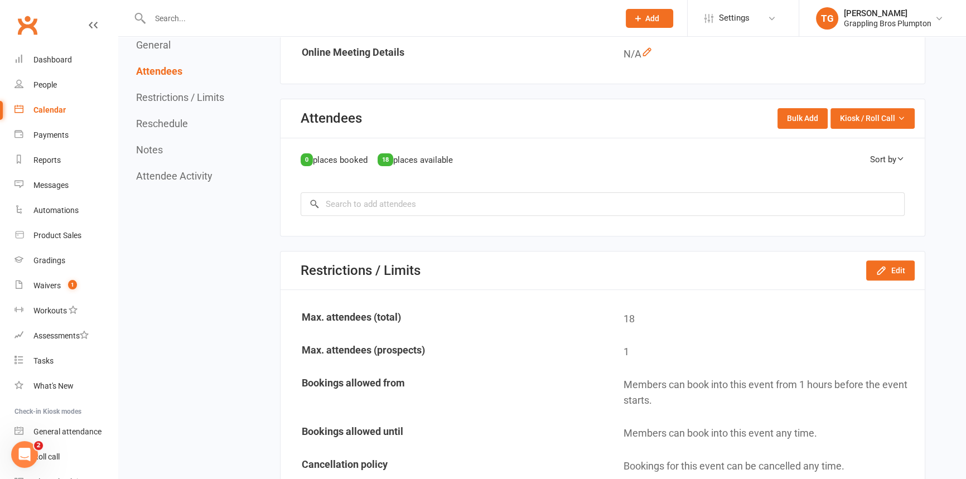
scroll to position [570, 0]
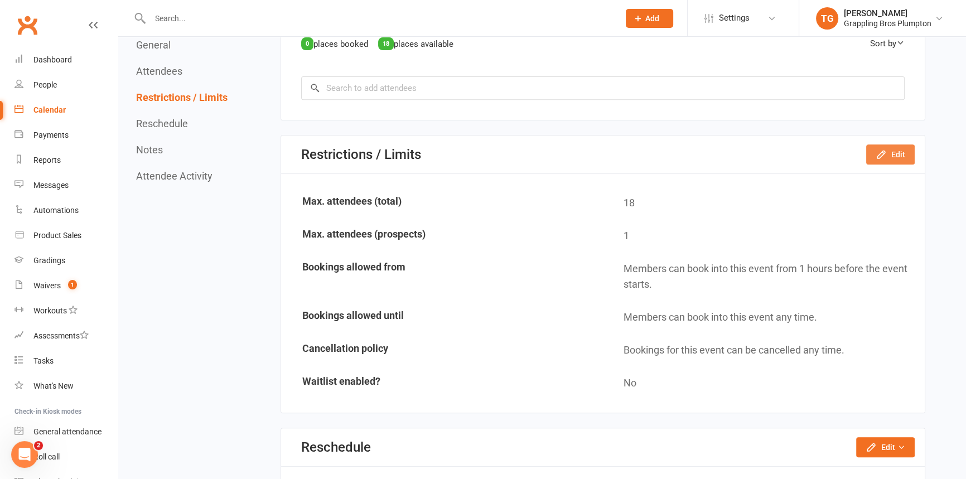
click at [893, 148] on button "Edit" at bounding box center [890, 154] width 49 height 20
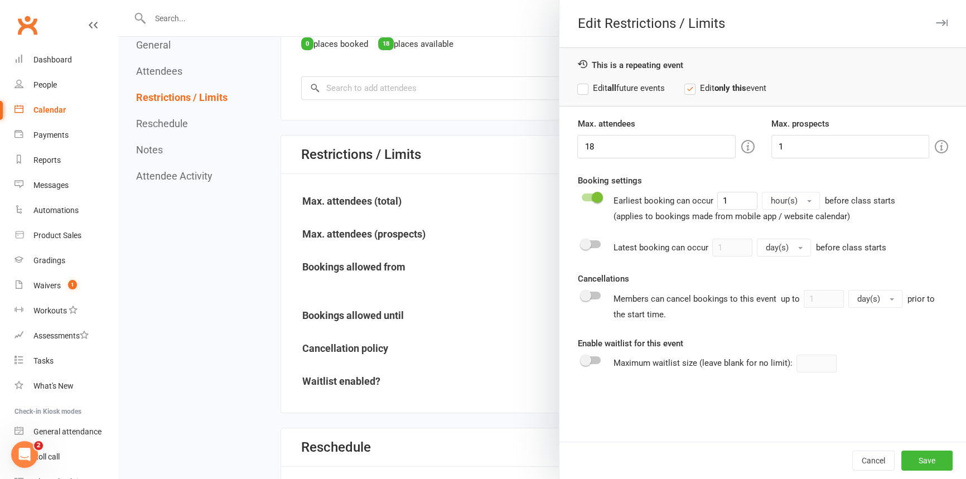
click at [577, 87] on label "Edit all future events" at bounding box center [620, 87] width 87 height 13
drag, startPoint x: 753, startPoint y: 148, endPoint x: 693, endPoint y: 156, distance: 60.8
click at [693, 156] on div "Max. attendees 18 Max. prospects 1" at bounding box center [763, 137] width 388 height 41
click at [912, 461] on button "Save" at bounding box center [927, 461] width 51 height 20
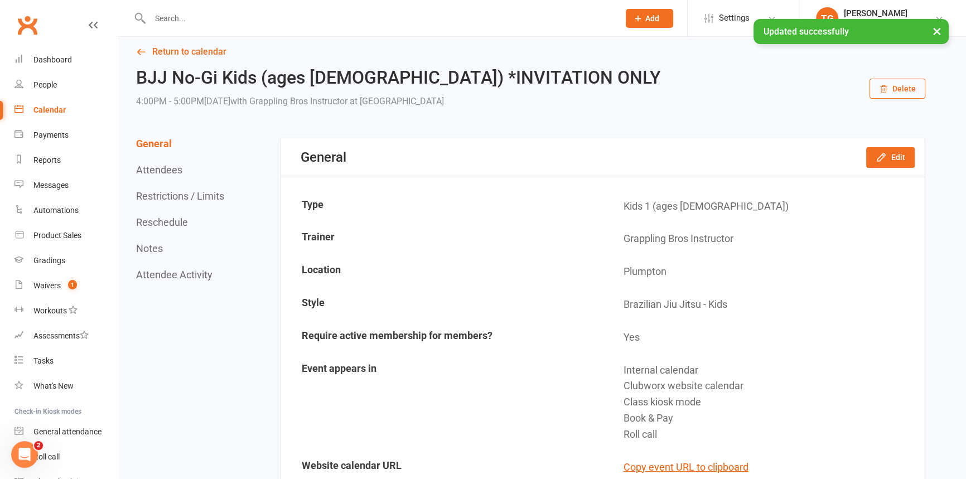
scroll to position [0, 0]
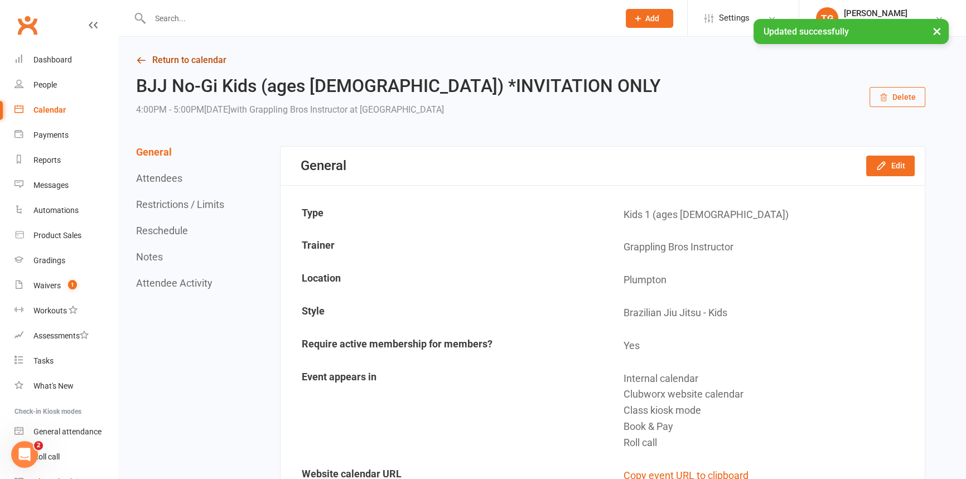
click at [164, 59] on link "Return to calendar" at bounding box center [530, 60] width 789 height 16
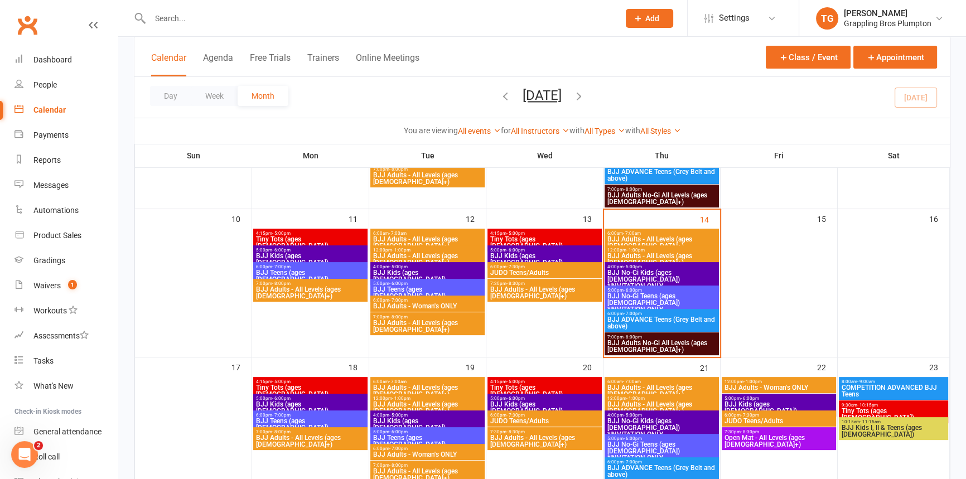
scroll to position [329, 0]
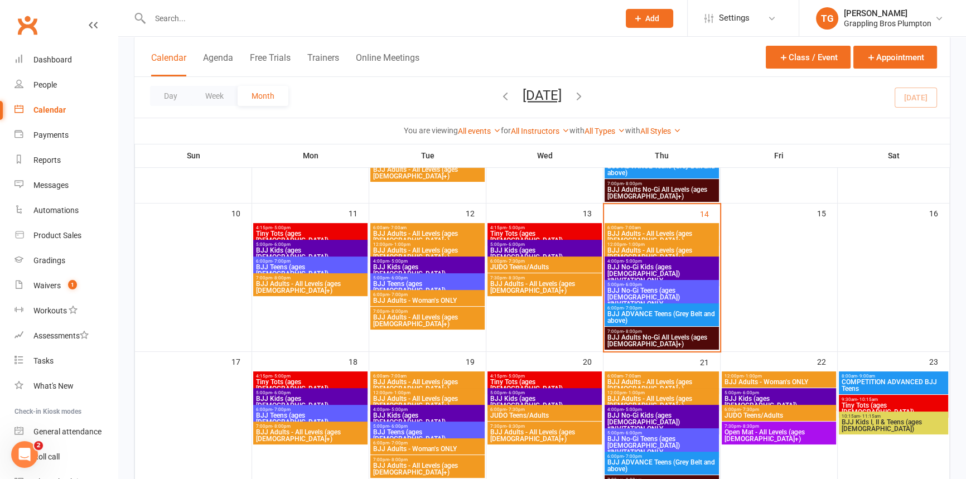
click at [615, 315] on span "BJJ ADVANCE Teens (Grey Belt and above)" at bounding box center [662, 317] width 110 height 13
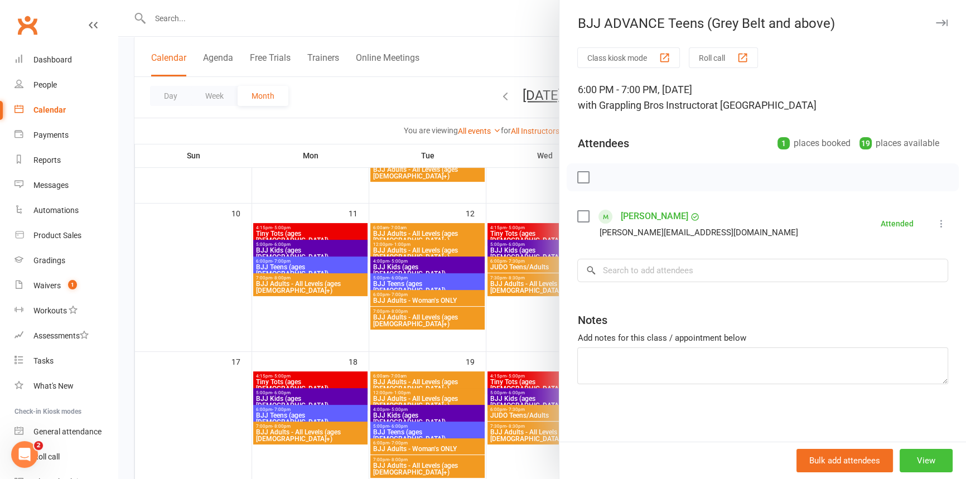
click at [917, 468] on button "View" at bounding box center [926, 460] width 53 height 23
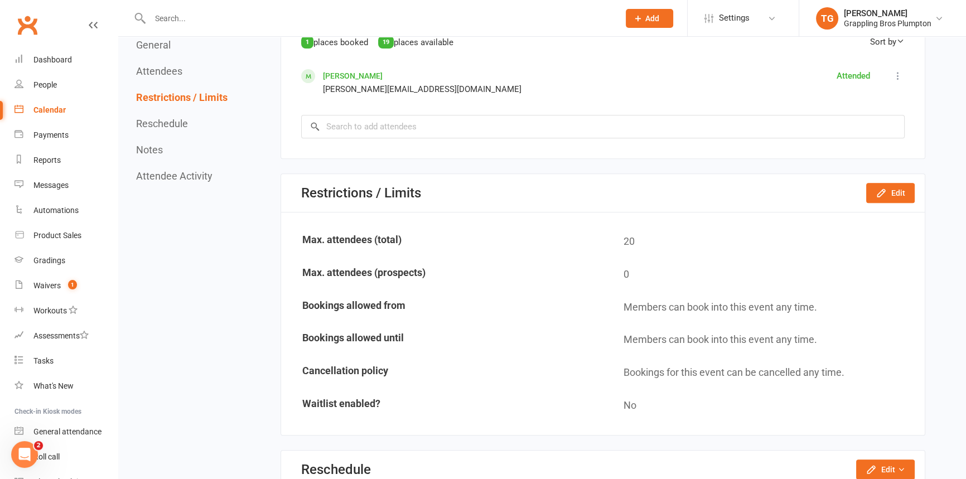
scroll to position [583, 0]
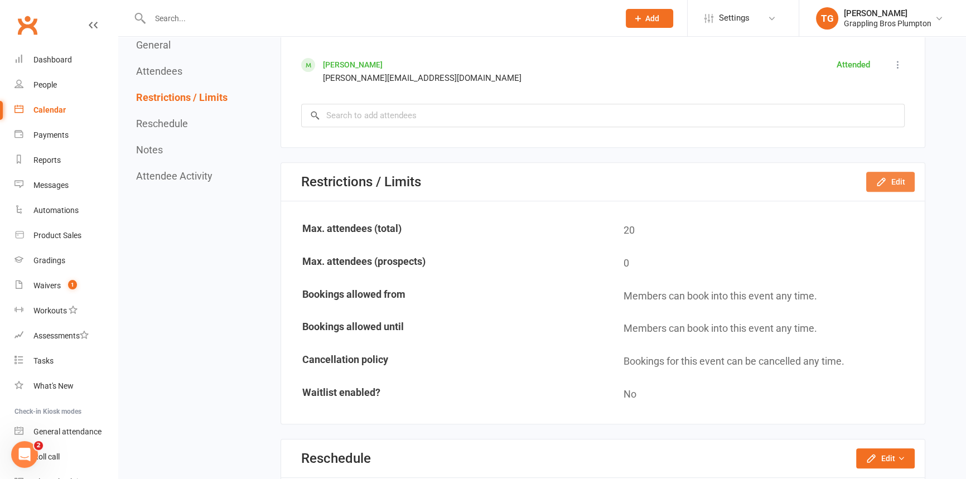
click at [898, 178] on button "Edit" at bounding box center [890, 182] width 49 height 20
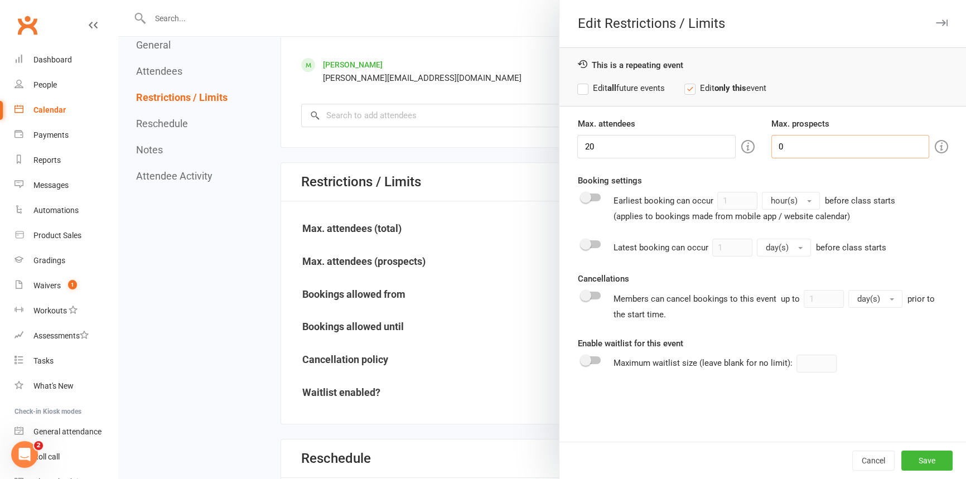
drag, startPoint x: 821, startPoint y: 142, endPoint x: 744, endPoint y: 142, distance: 77.0
click at [692, 145] on body "Prospect Member Non-attending contact Class / event Appointment Grading event T…" at bounding box center [483, 294] width 966 height 1748
type input "1"
drag, startPoint x: 584, startPoint y: 90, endPoint x: 691, endPoint y: 155, distance: 125.1
click at [583, 90] on label "Edit all future events" at bounding box center [620, 87] width 87 height 13
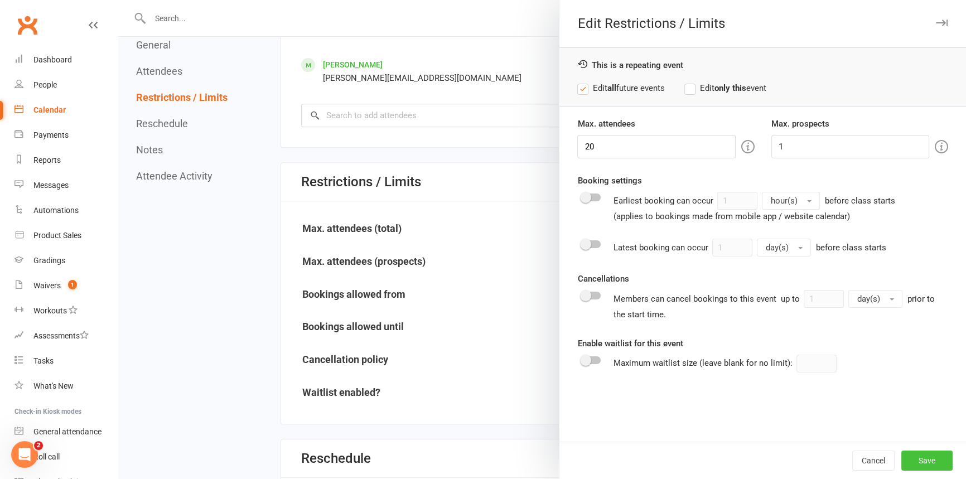
click at [922, 466] on button "Save" at bounding box center [927, 461] width 51 height 20
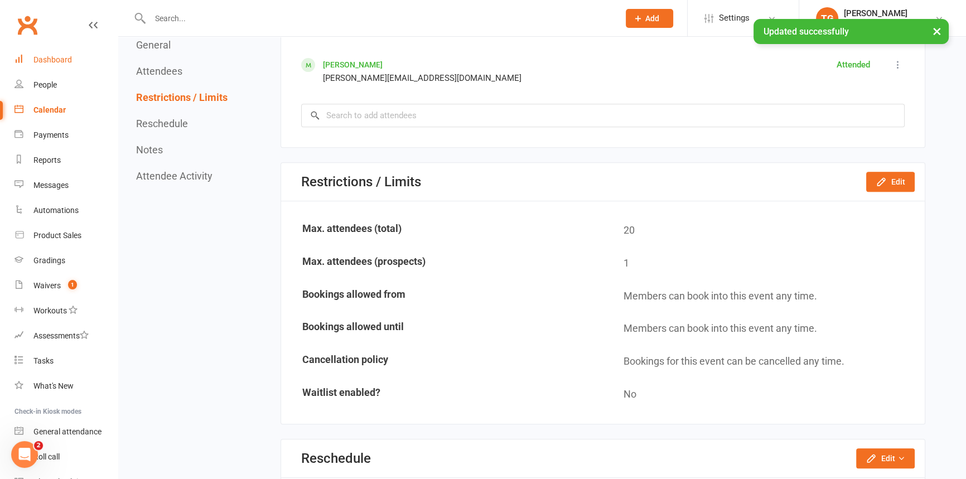
click at [66, 57] on div "Dashboard" at bounding box center [52, 59] width 38 height 9
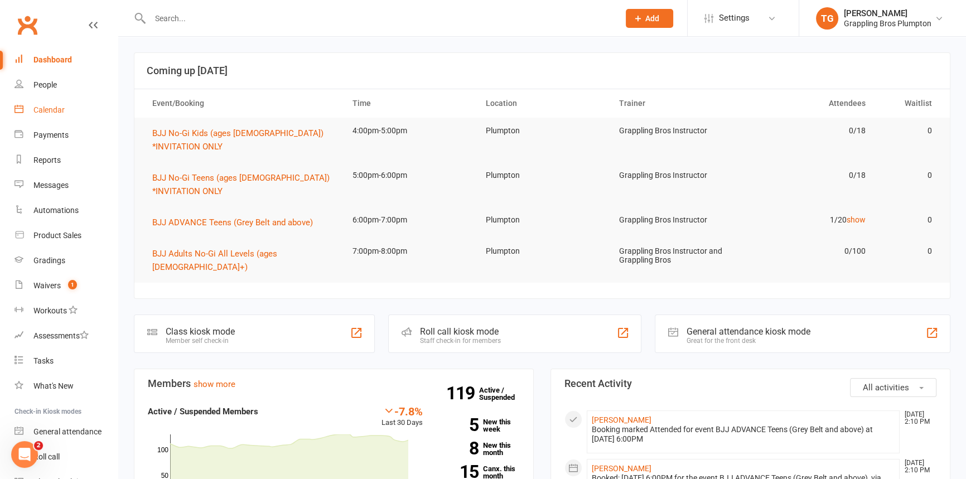
click at [48, 112] on div "Calendar" at bounding box center [48, 109] width 31 height 9
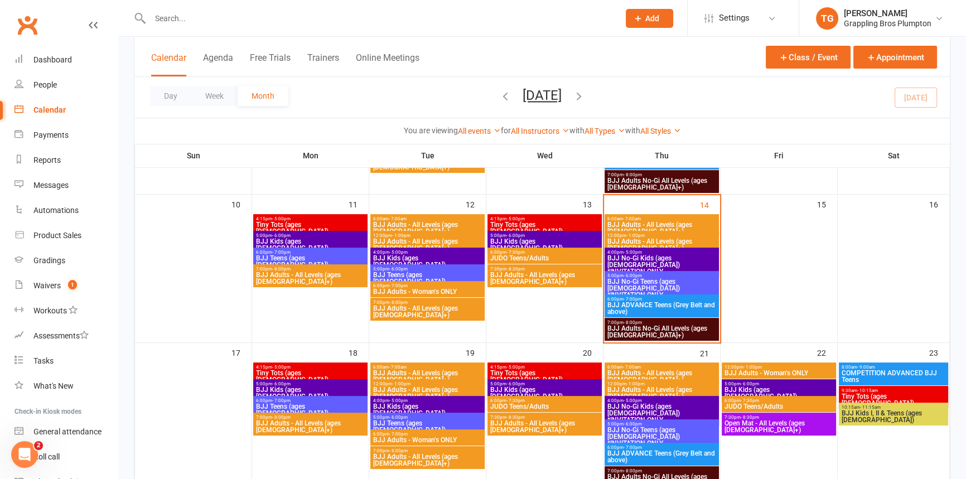
scroll to position [342, 0]
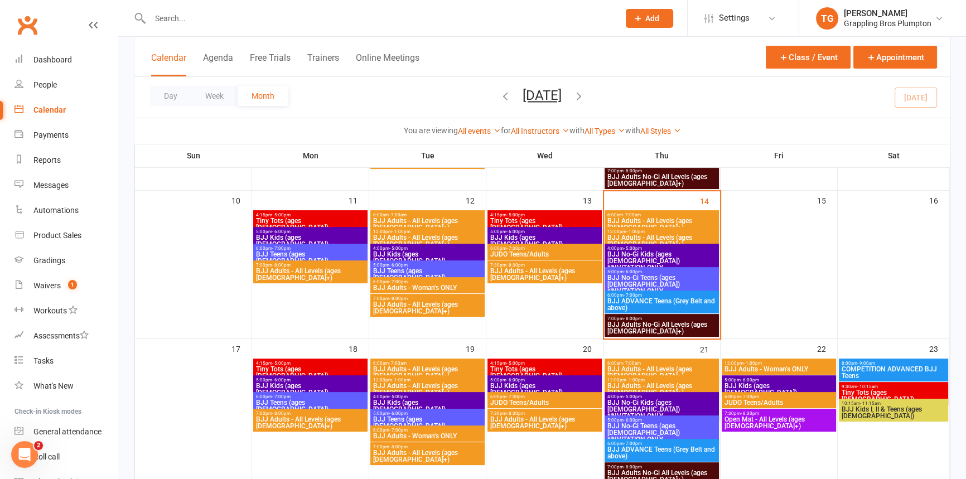
click at [870, 370] on span "COMPETITION ADVANCED BJJ Teens" at bounding box center [893, 372] width 105 height 13
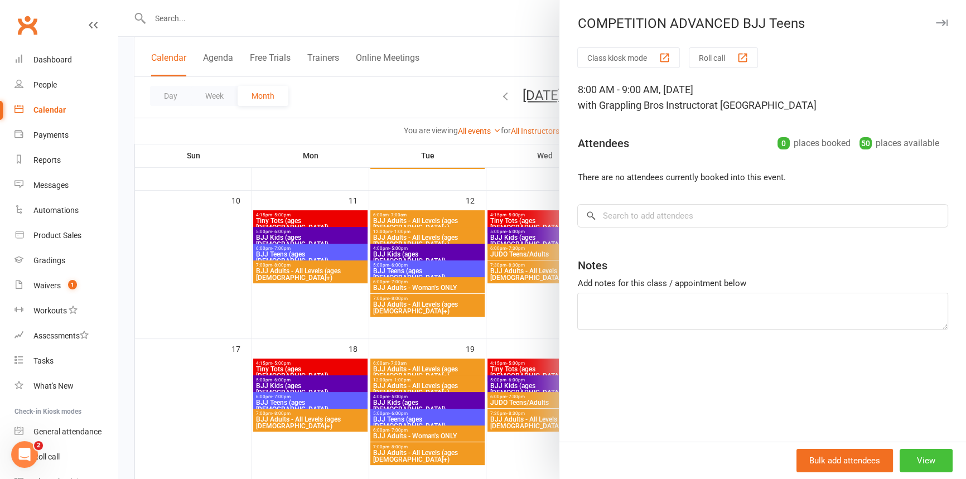
click at [923, 465] on button "View" at bounding box center [926, 460] width 53 height 23
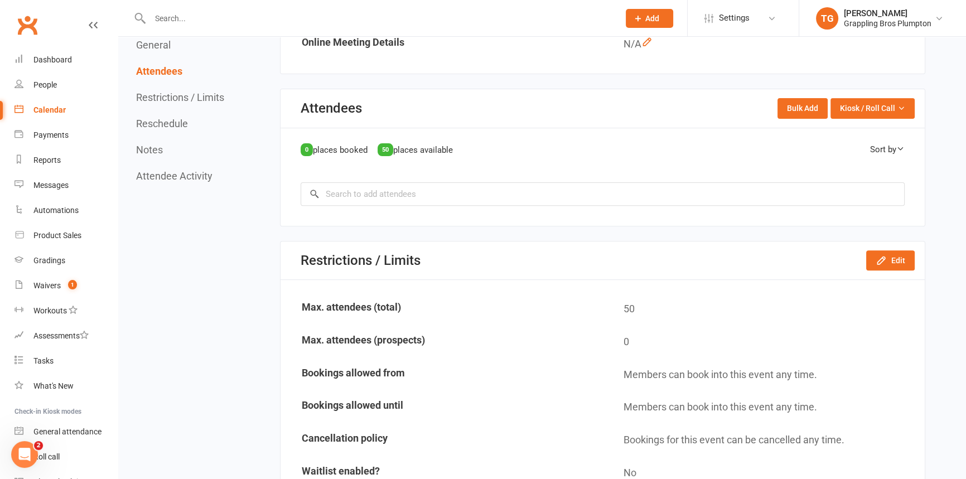
scroll to position [596, 0]
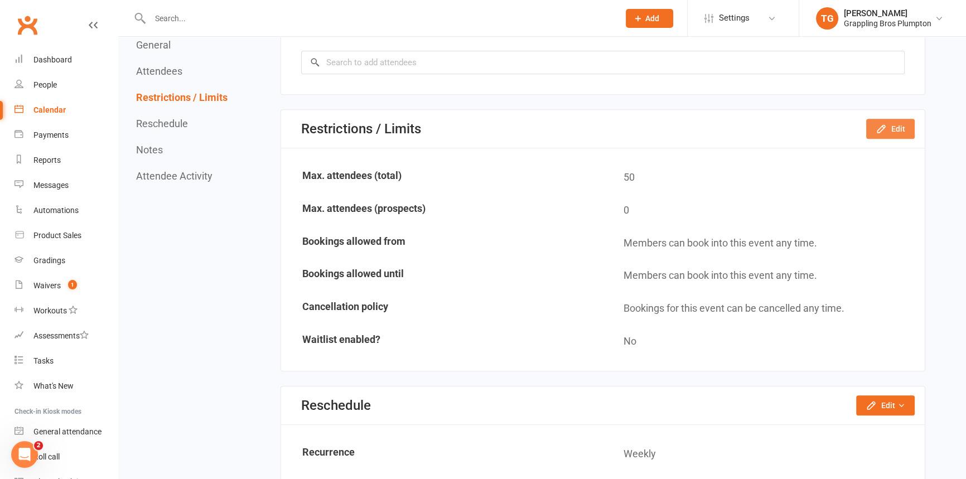
click at [907, 135] on button "Edit" at bounding box center [890, 129] width 49 height 20
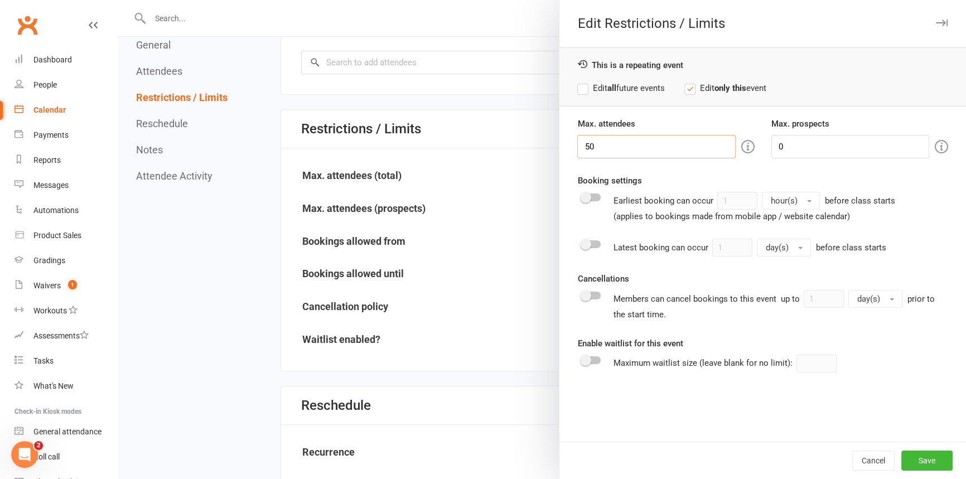
drag, startPoint x: 619, startPoint y: 151, endPoint x: 519, endPoint y: 145, distance: 100.6
click at [519, 0] on div "Edit Restrictions / Limits This is a repeating event Edit all future events Edi…" at bounding box center [542, 0] width 848 height 0
type input "20"
drag, startPoint x: 767, startPoint y: 142, endPoint x: 734, endPoint y: 145, distance: 33.6
click at [734, 145] on div "Max. attendees 20 Max. prospects 0" at bounding box center [763, 137] width 388 height 41
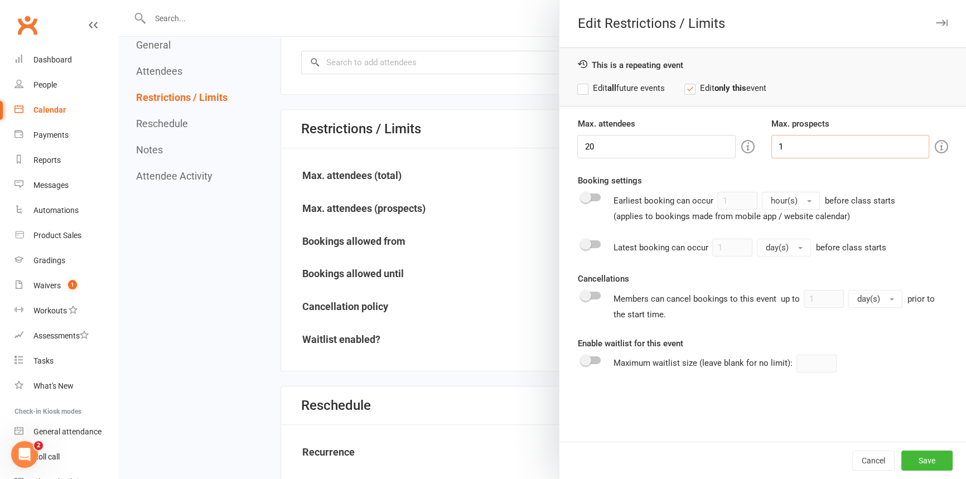
type input "1"
click at [577, 91] on label "Edit all future events" at bounding box center [620, 87] width 87 height 13
click at [913, 455] on button "Save" at bounding box center [927, 461] width 51 height 20
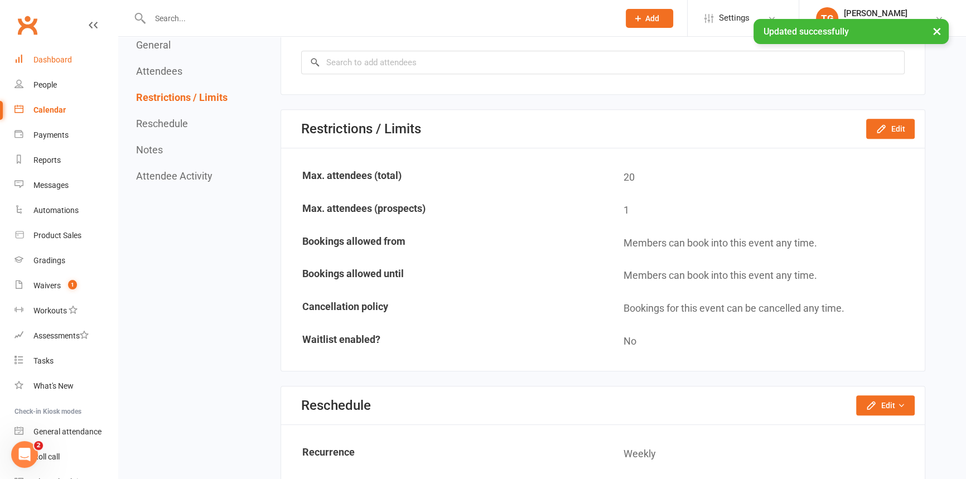
click at [55, 61] on div "Dashboard" at bounding box center [52, 59] width 38 height 9
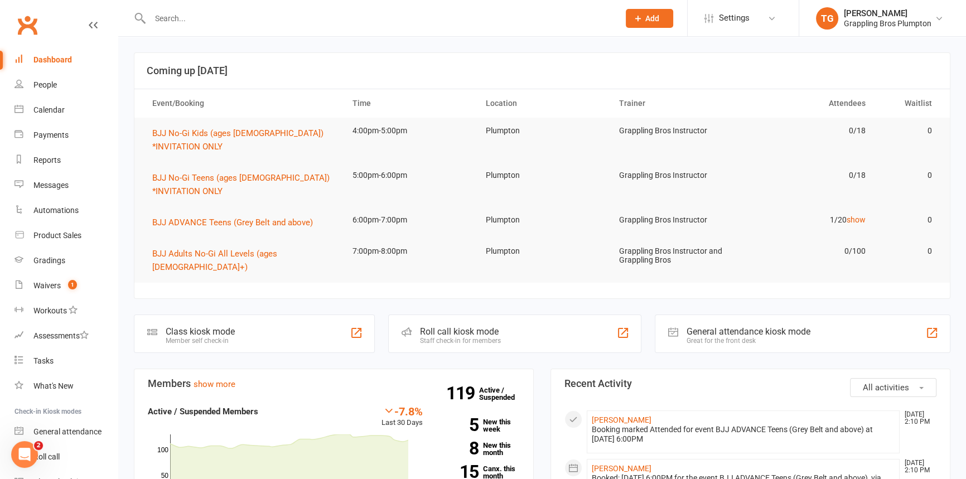
click at [181, 19] on input "text" at bounding box center [379, 19] width 465 height 16
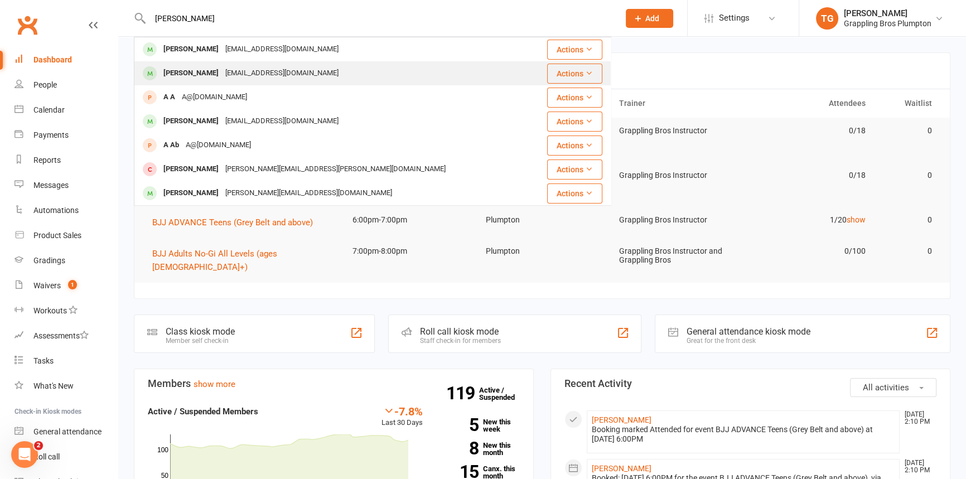
type input "[PERSON_NAME]"
click at [184, 74] on div "[PERSON_NAME]" at bounding box center [191, 73] width 62 height 16
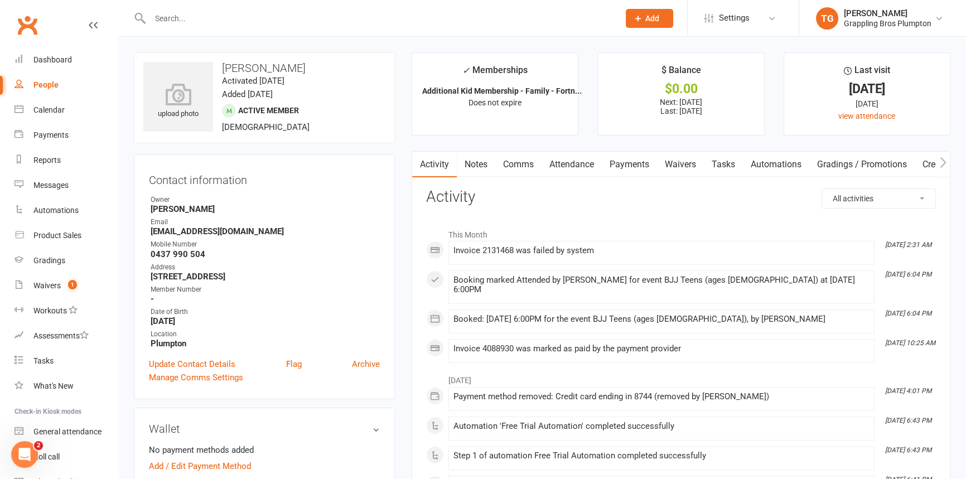
click at [632, 165] on link "Payments" at bounding box center [629, 165] width 55 height 26
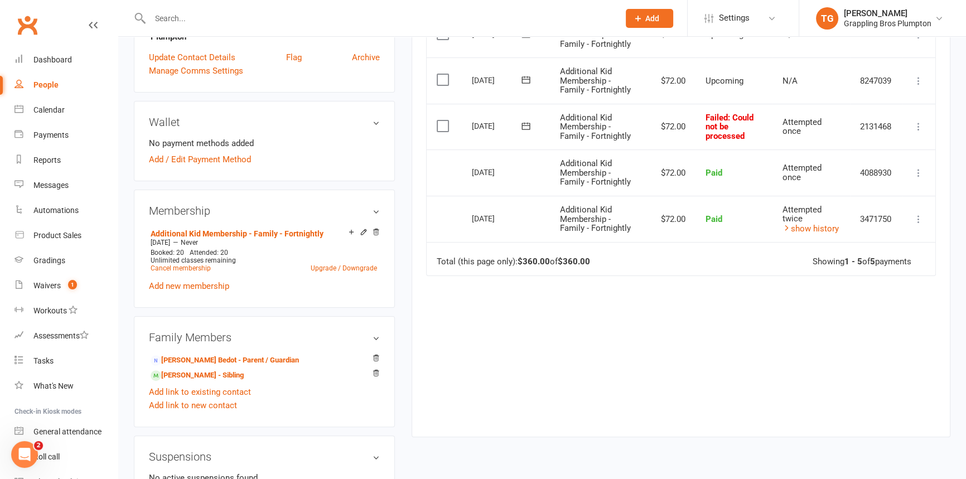
scroll to position [355, 0]
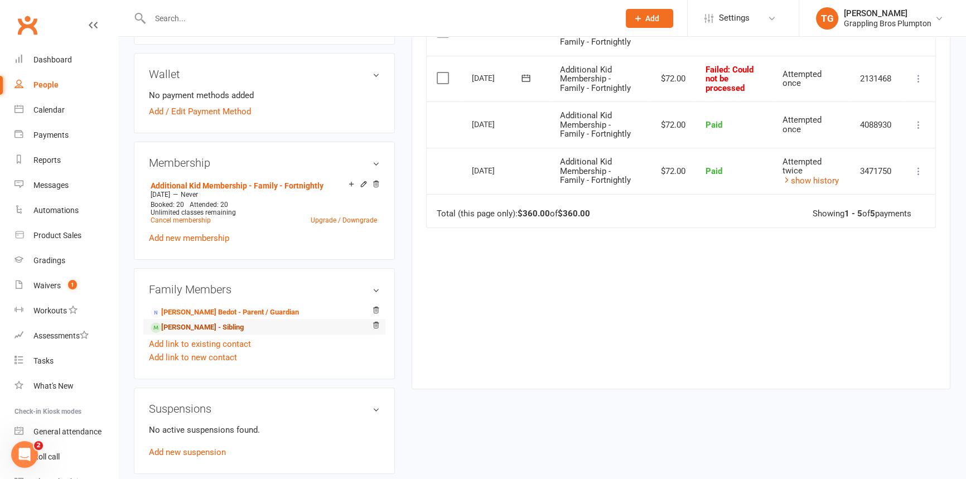
click at [173, 328] on link "[PERSON_NAME] - Sibling" at bounding box center [197, 328] width 93 height 12
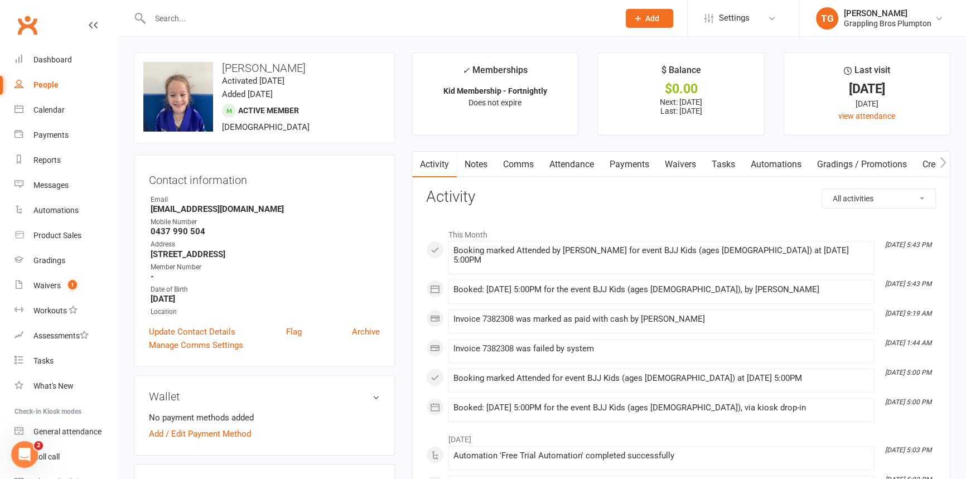
click at [633, 159] on link "Payments" at bounding box center [629, 165] width 55 height 26
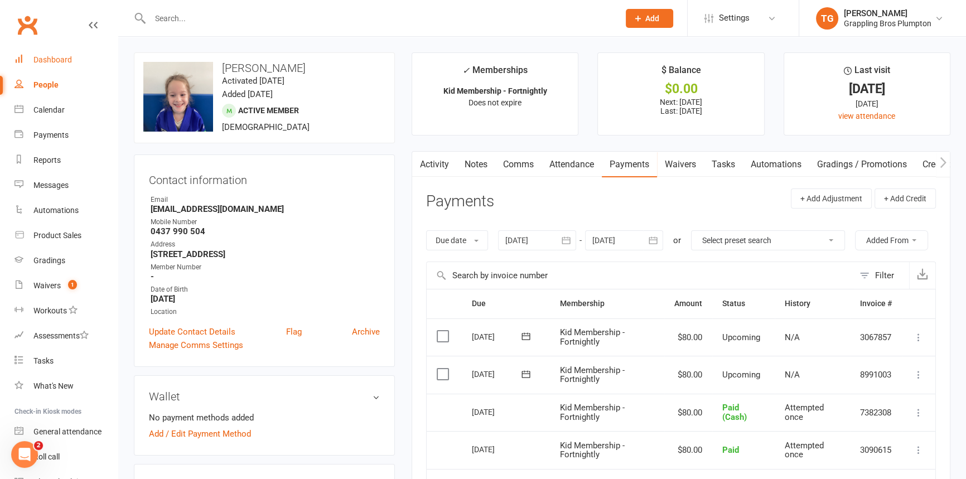
click at [50, 61] on div "Dashboard" at bounding box center [52, 59] width 38 height 9
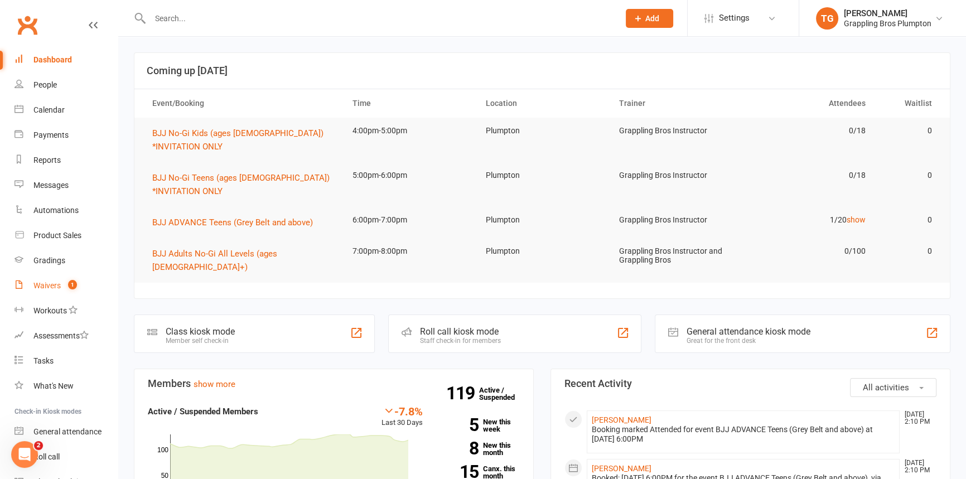
click at [43, 286] on div "Waivers" at bounding box center [46, 285] width 27 height 9
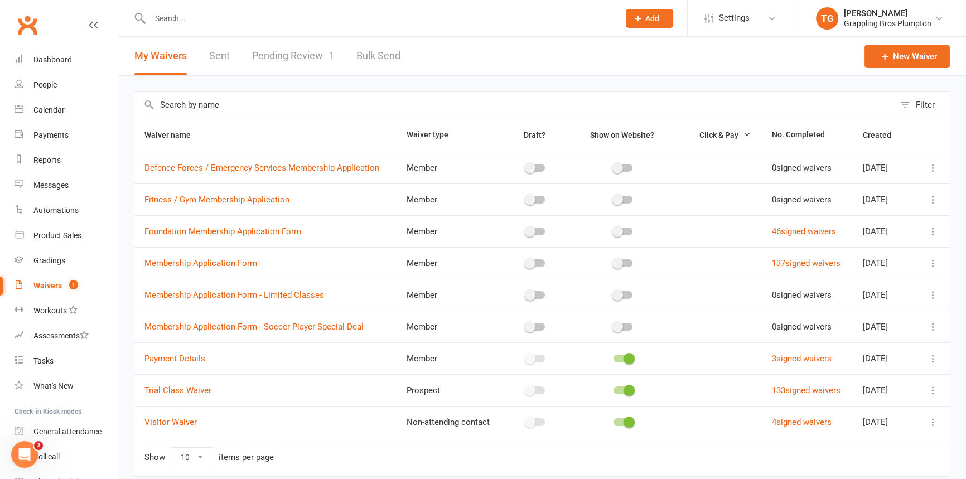
click at [262, 51] on link "Pending Review 1" at bounding box center [293, 56] width 82 height 38
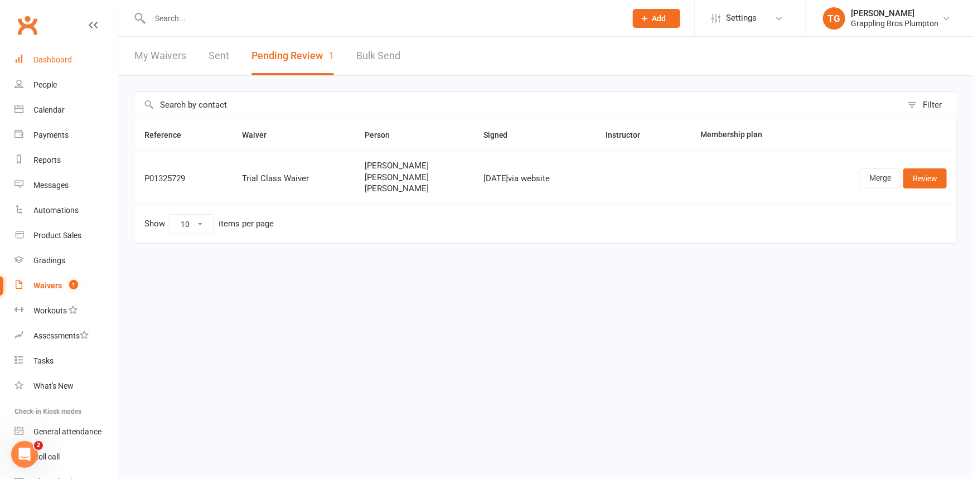
click at [45, 61] on div "Dashboard" at bounding box center [52, 59] width 38 height 9
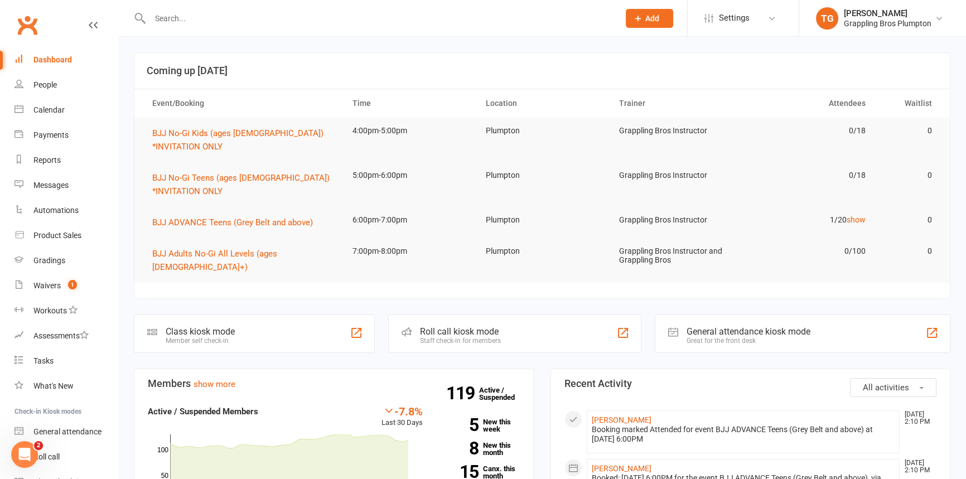
click at [55, 62] on div "Dashboard" at bounding box center [52, 59] width 38 height 9
click at [45, 88] on div "People" at bounding box center [44, 84] width 23 height 9
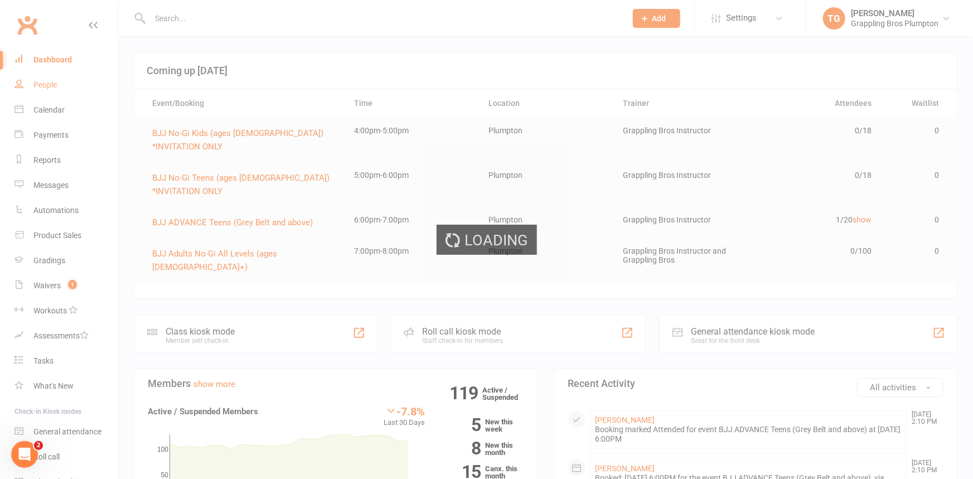
select select "100"
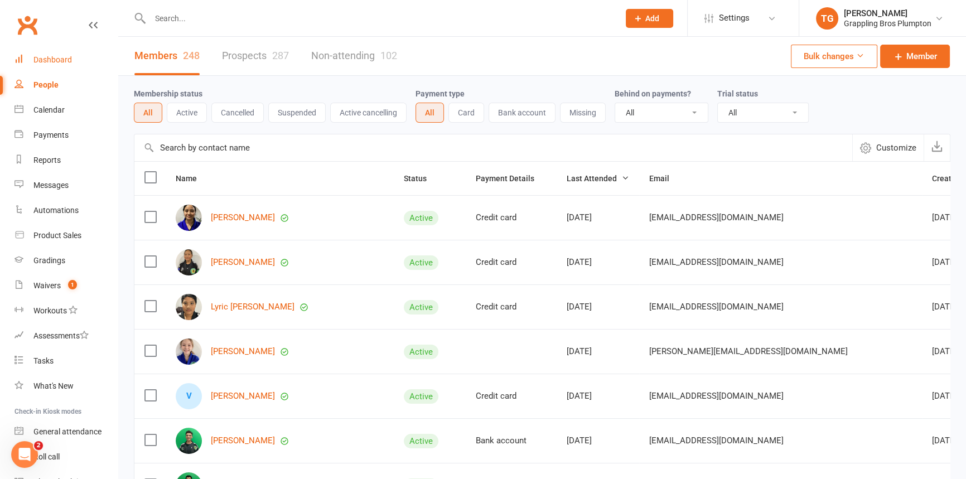
click at [51, 60] on div "Dashboard" at bounding box center [52, 59] width 38 height 9
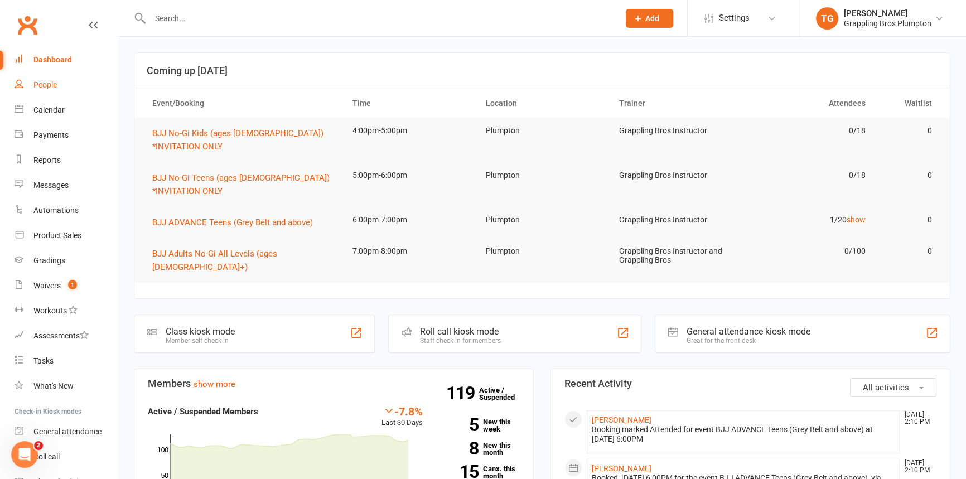
click at [44, 85] on div "People" at bounding box center [44, 84] width 23 height 9
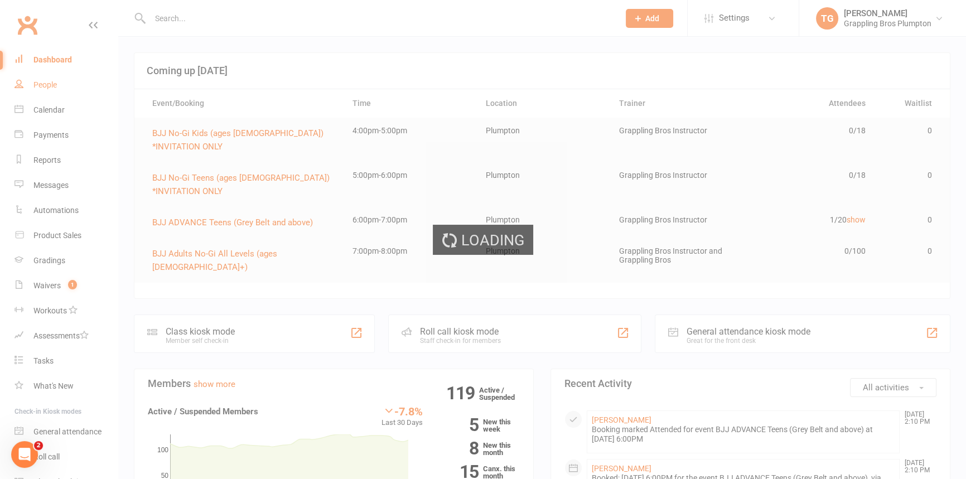
select select "100"
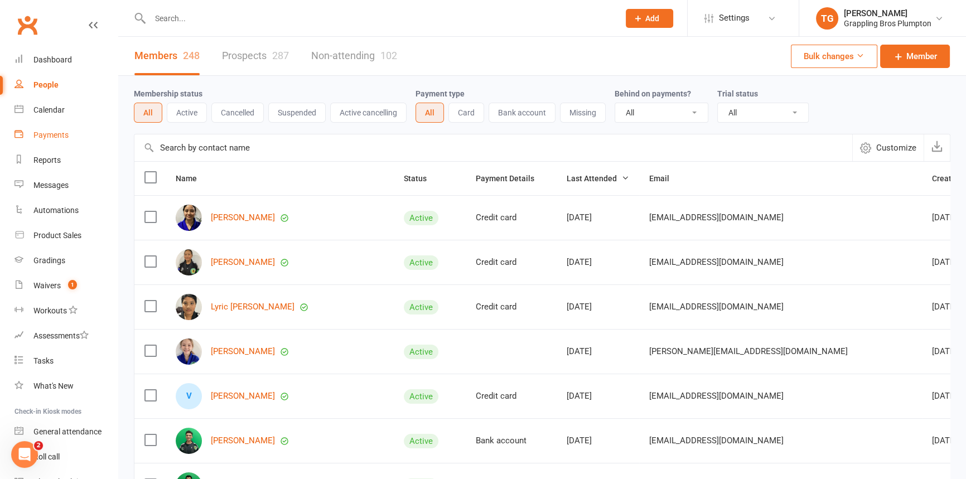
click at [47, 133] on div "Payments" at bounding box center [50, 135] width 35 height 9
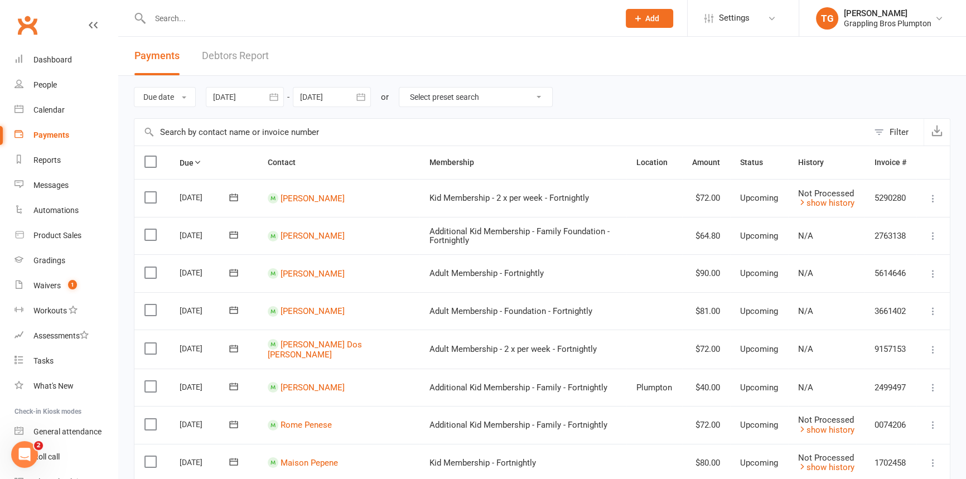
click at [275, 96] on icon "button" at bounding box center [273, 96] width 8 height 7
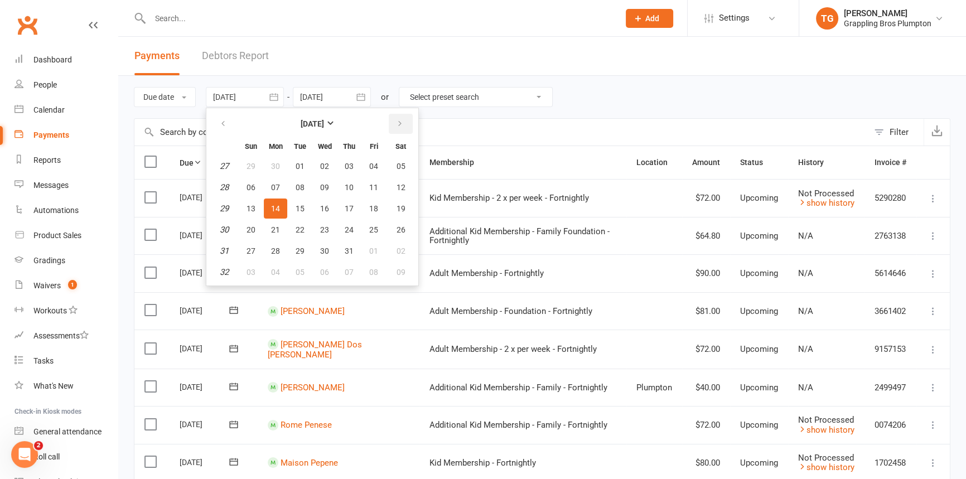
click at [394, 121] on button "button" at bounding box center [401, 124] width 24 height 20
click at [348, 205] on span "14" at bounding box center [349, 208] width 9 height 9
type input "[DATE]"
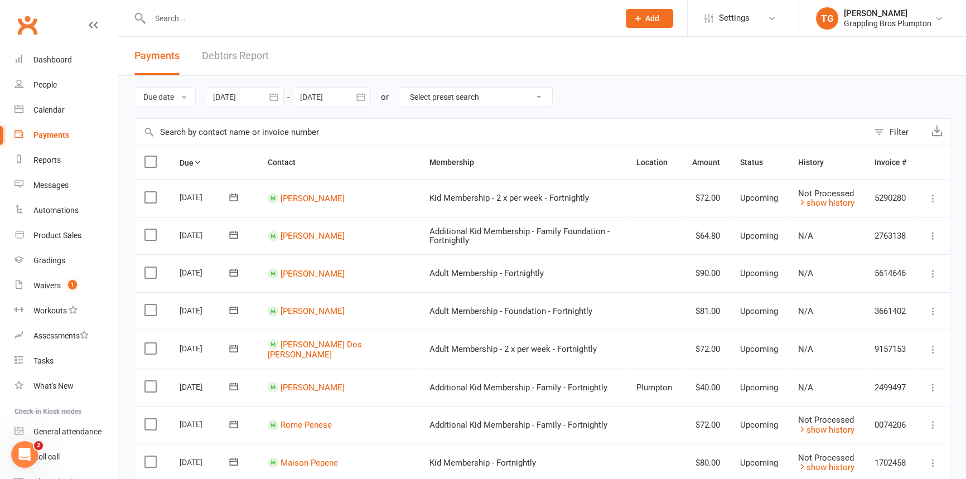
click at [359, 95] on icon "button" at bounding box center [360, 96] width 11 height 11
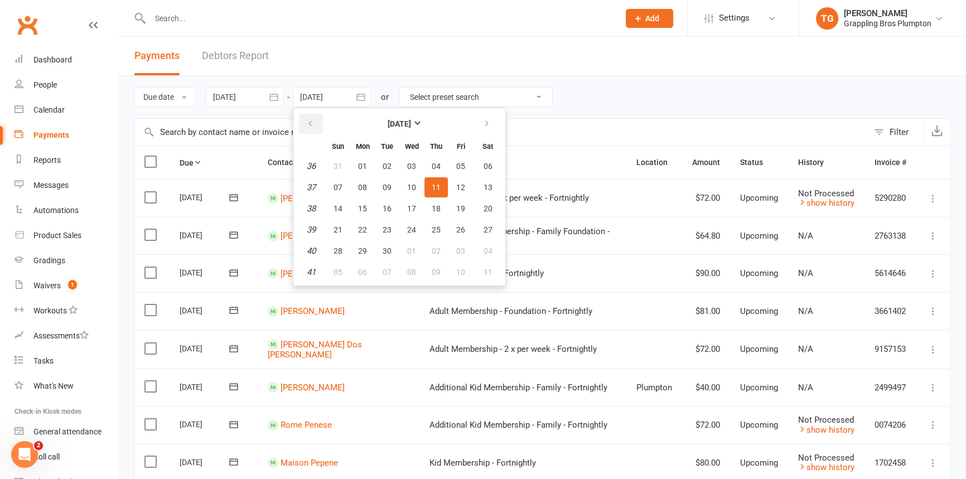
click at [309, 123] on icon "button" at bounding box center [310, 123] width 8 height 9
click at [438, 206] on span "14" at bounding box center [436, 208] width 9 height 9
type input "[DATE]"
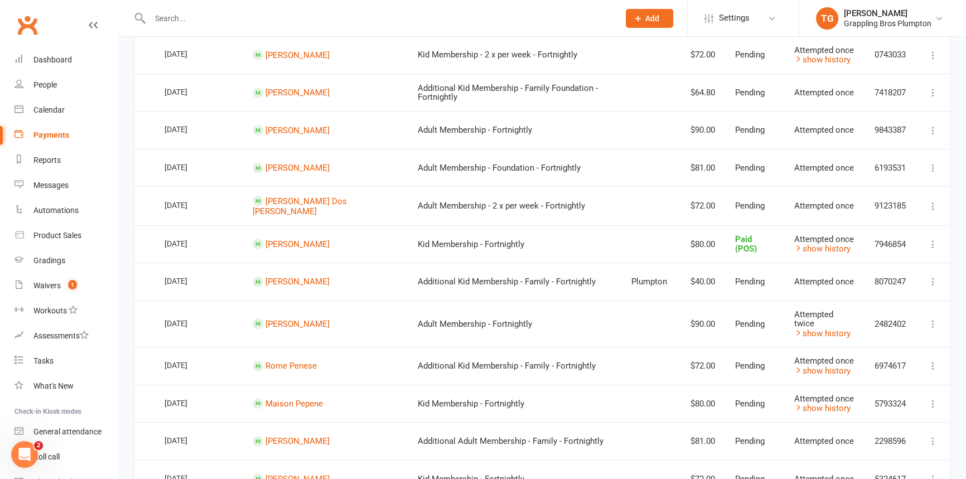
scroll to position [116, 0]
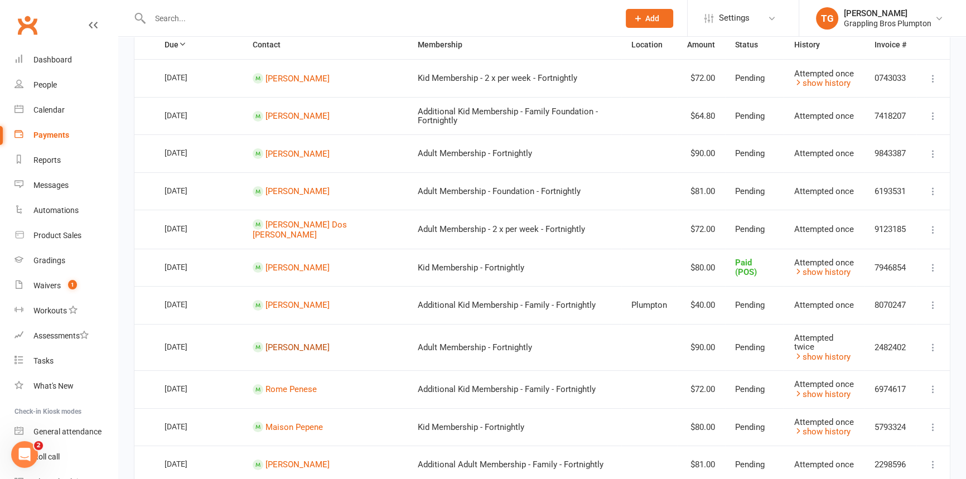
click at [284, 343] on link "[PERSON_NAME]" at bounding box center [298, 348] width 64 height 10
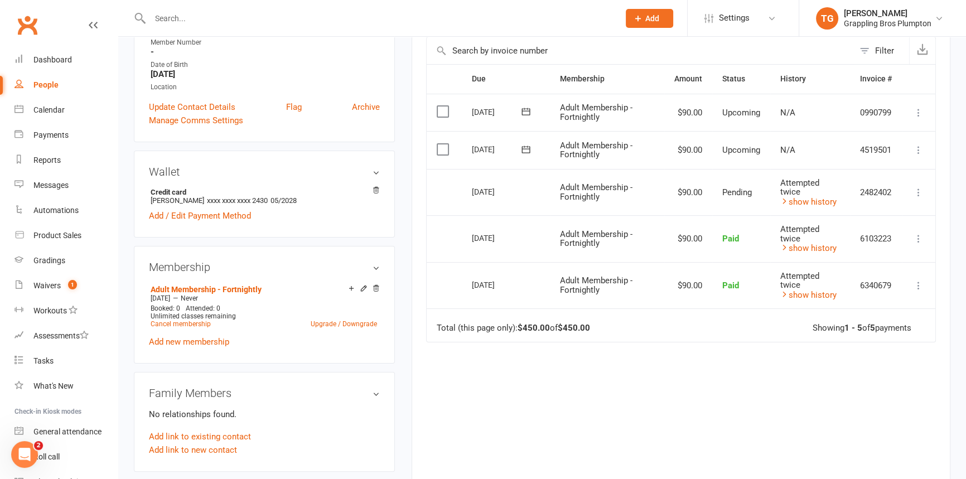
scroll to position [228, 0]
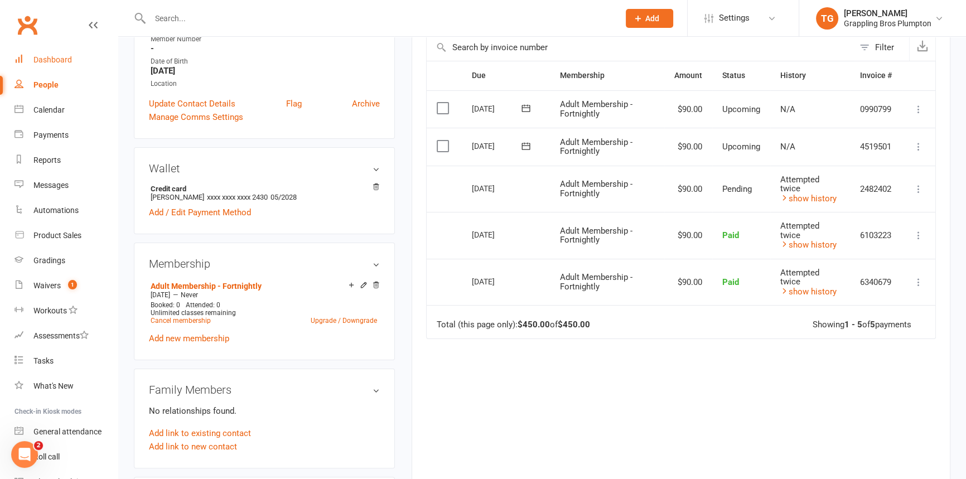
click at [51, 61] on div "Dashboard" at bounding box center [52, 59] width 38 height 9
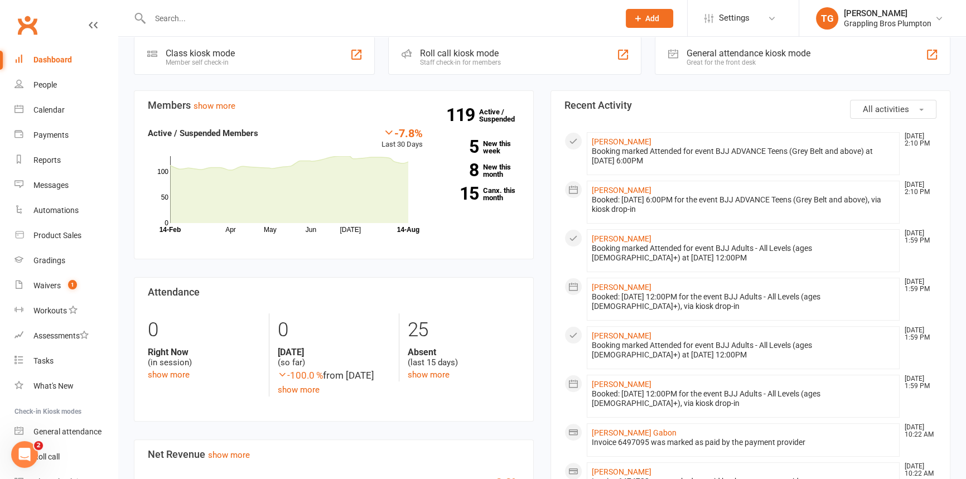
scroll to position [184, 0]
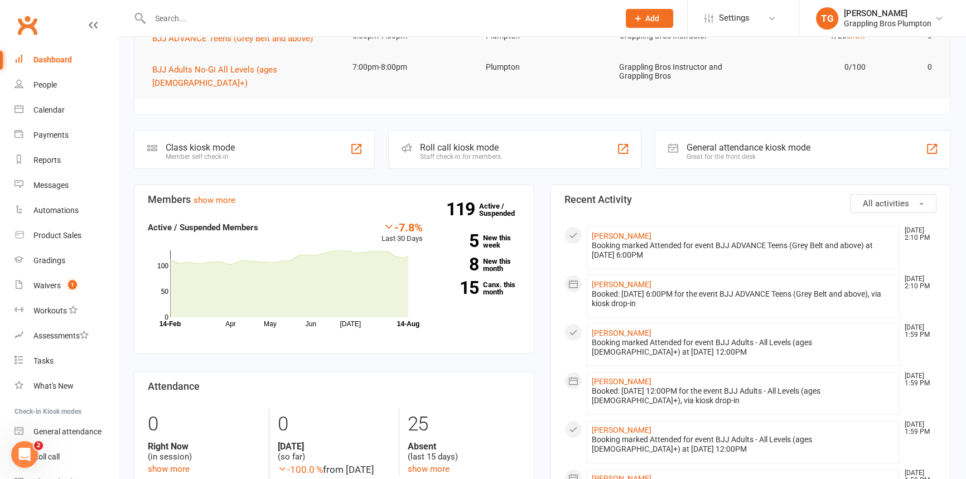
click at [59, 57] on div "Dashboard" at bounding box center [52, 59] width 38 height 9
click at [51, 82] on div "People" at bounding box center [44, 84] width 23 height 9
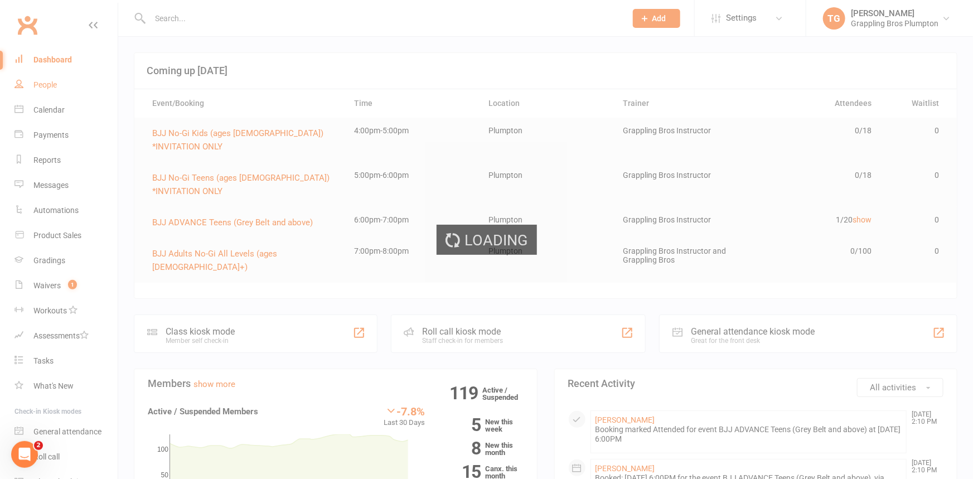
select select "100"
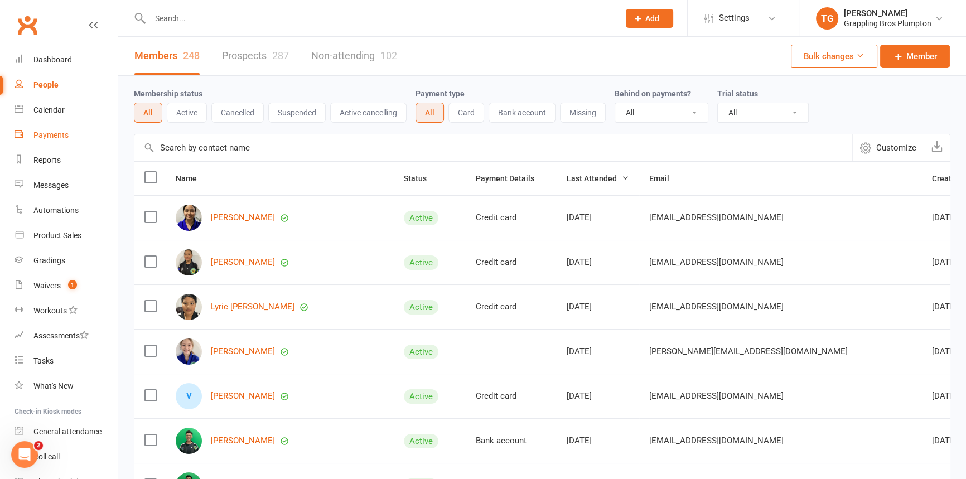
click at [51, 137] on div "Payments" at bounding box center [50, 135] width 35 height 9
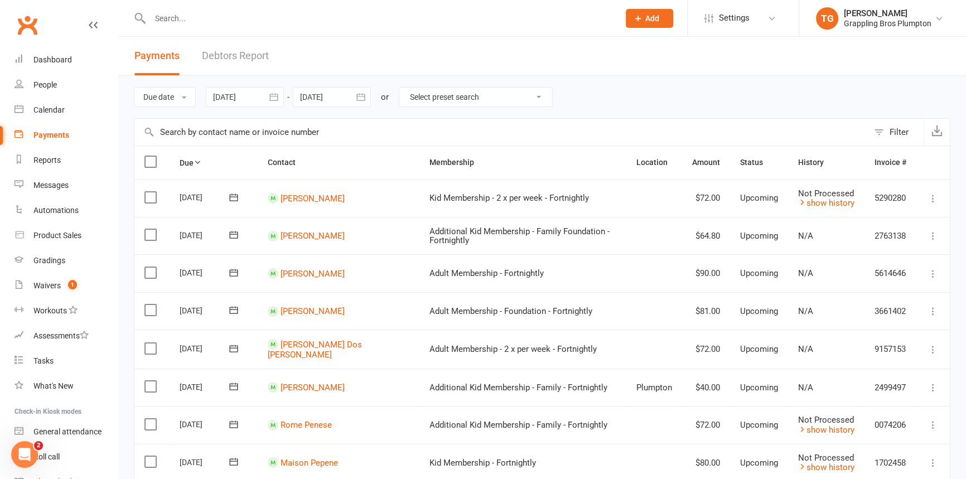
click at [256, 53] on link "Debtors Report" at bounding box center [235, 56] width 67 height 38
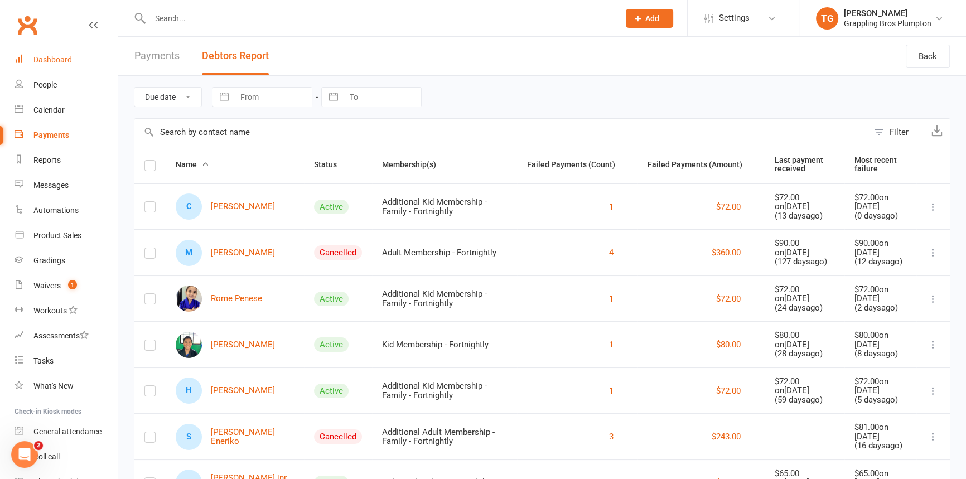
click at [57, 63] on div "Dashboard" at bounding box center [52, 59] width 38 height 9
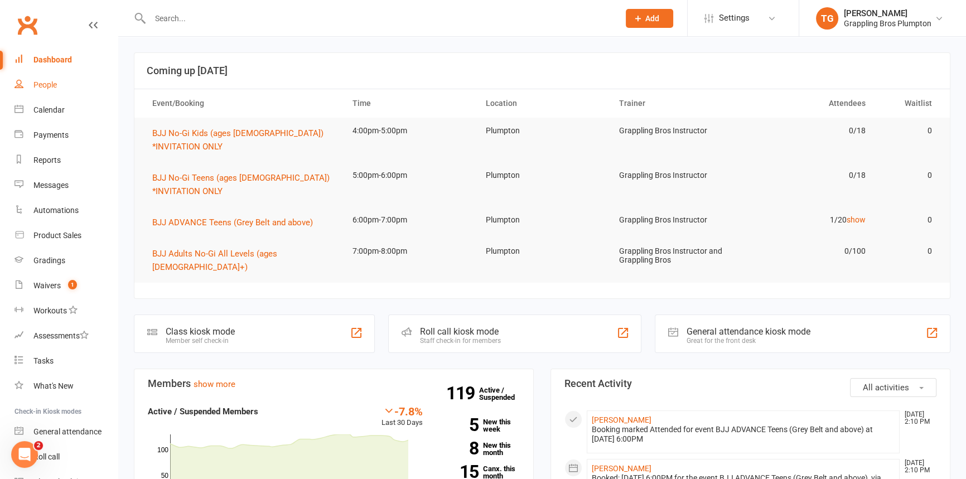
click at [37, 85] on div "People" at bounding box center [44, 84] width 23 height 9
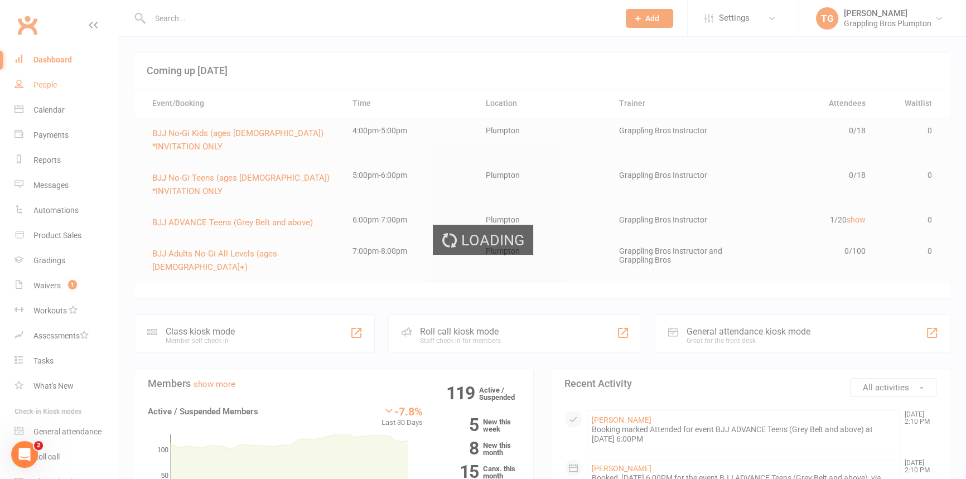
select select "100"
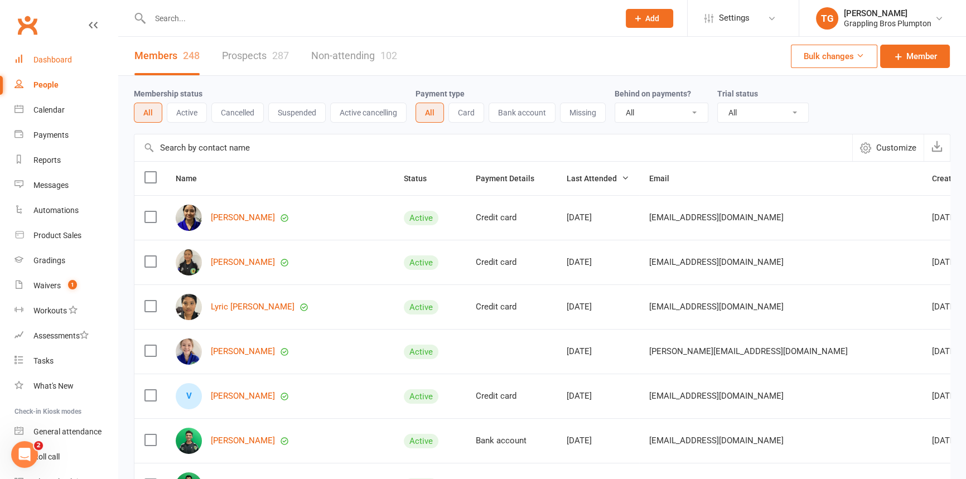
click at [47, 58] on div "Dashboard" at bounding box center [52, 59] width 38 height 9
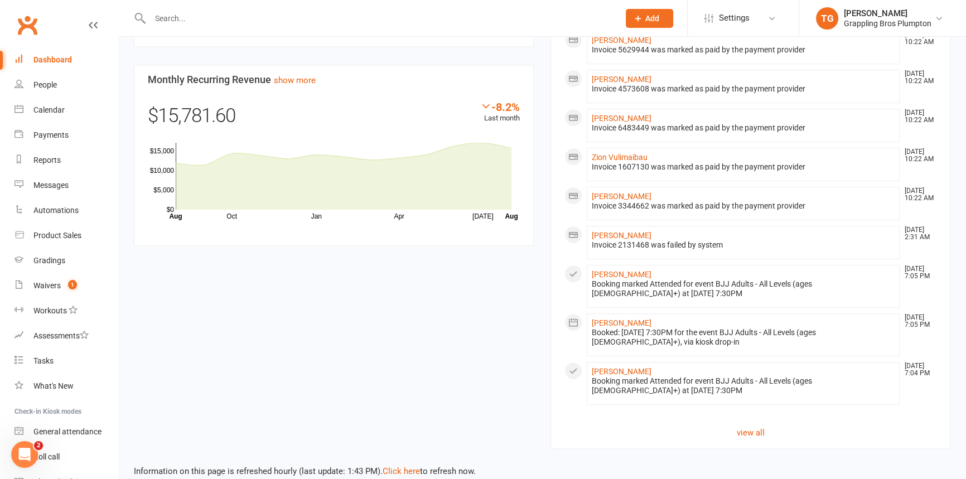
scroll to position [869, 0]
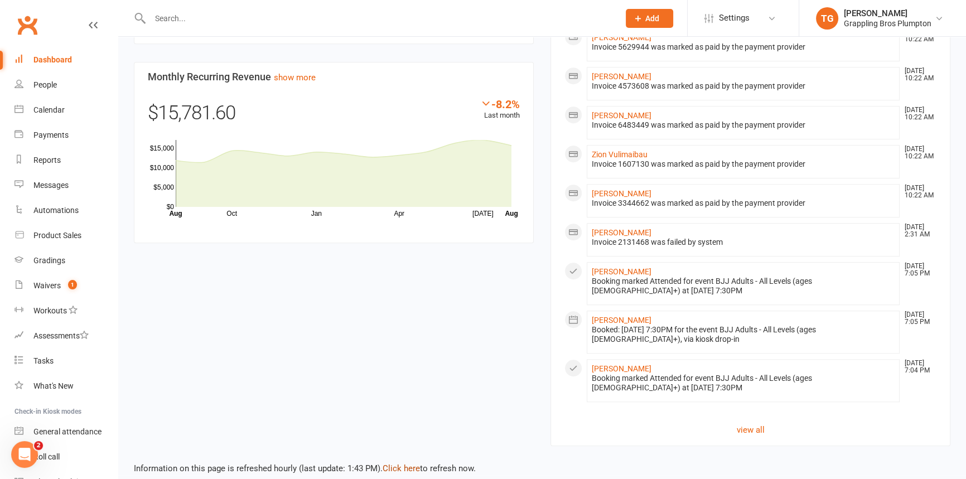
click at [403, 464] on link "Click here" at bounding box center [401, 469] width 37 height 10
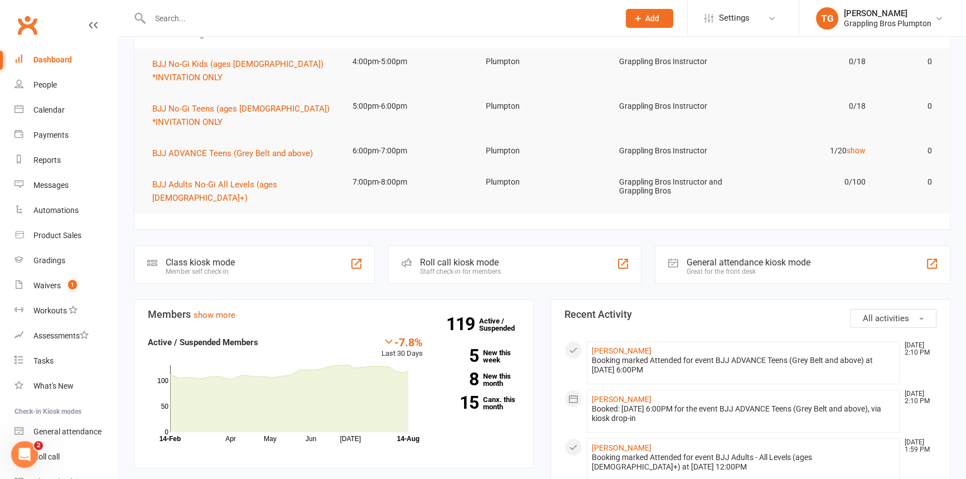
scroll to position [0, 0]
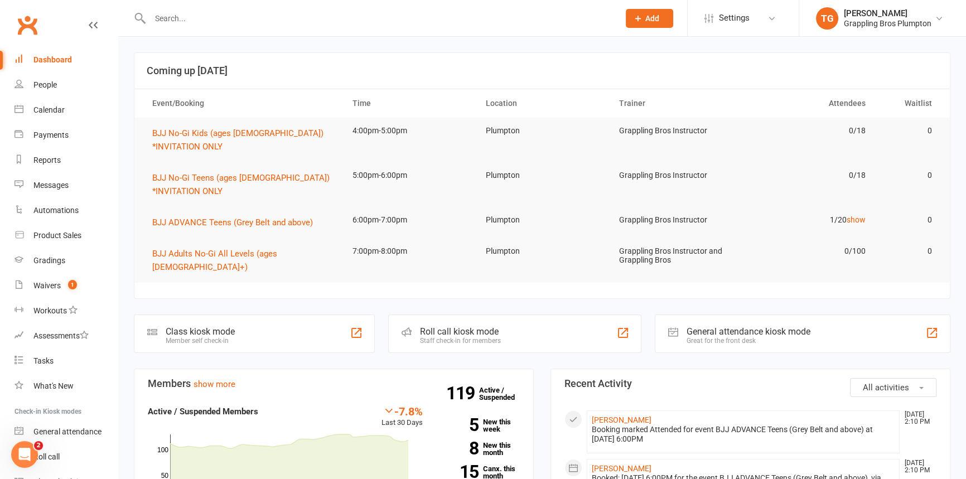
click at [205, 22] on input "text" at bounding box center [379, 19] width 465 height 16
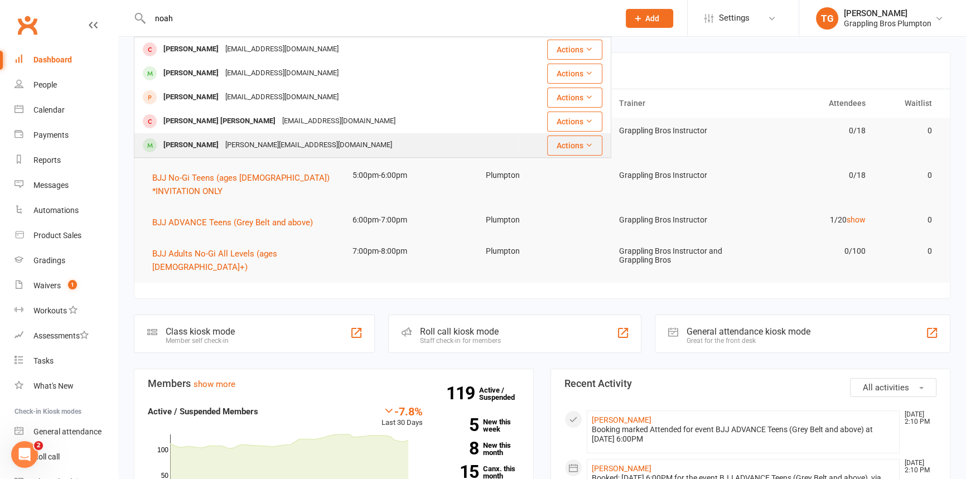
type input "noah"
click at [204, 145] on div "[PERSON_NAME]" at bounding box center [191, 145] width 62 height 16
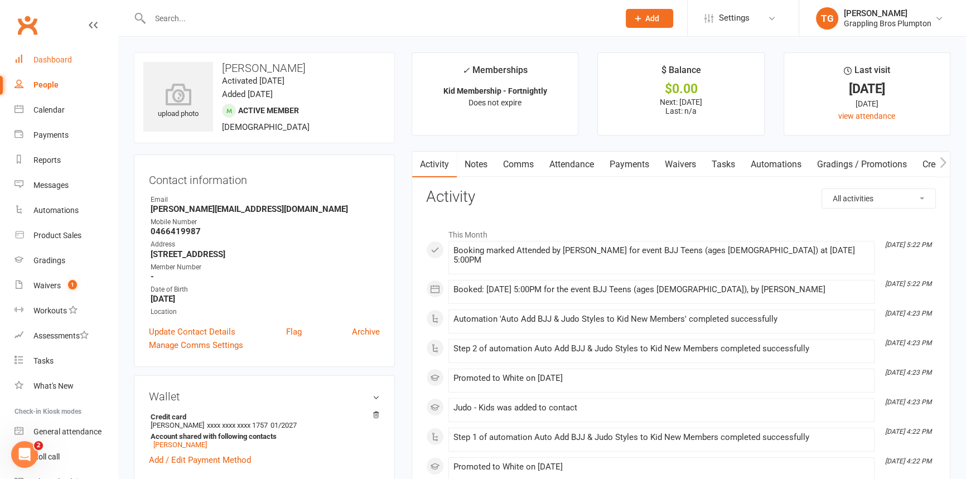
click at [59, 65] on link "Dashboard" at bounding box center [66, 59] width 103 height 25
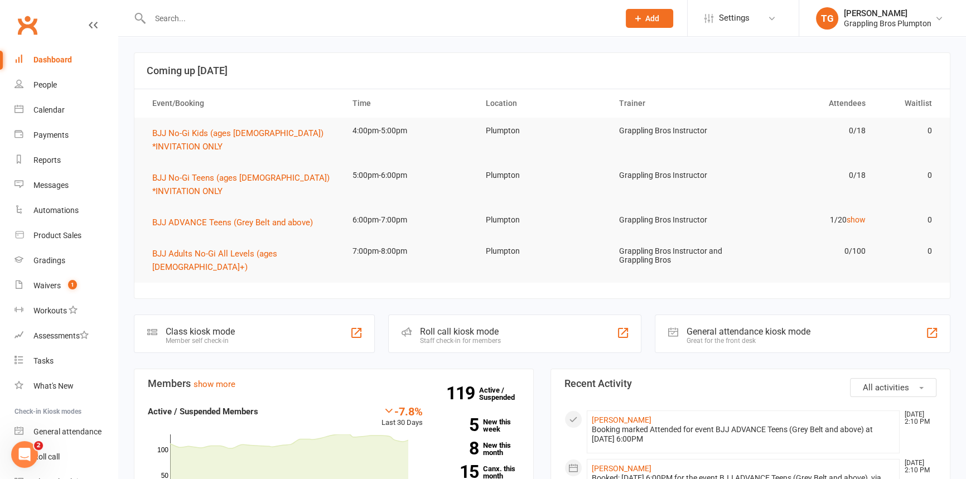
click at [234, 20] on input "text" at bounding box center [379, 19] width 465 height 16
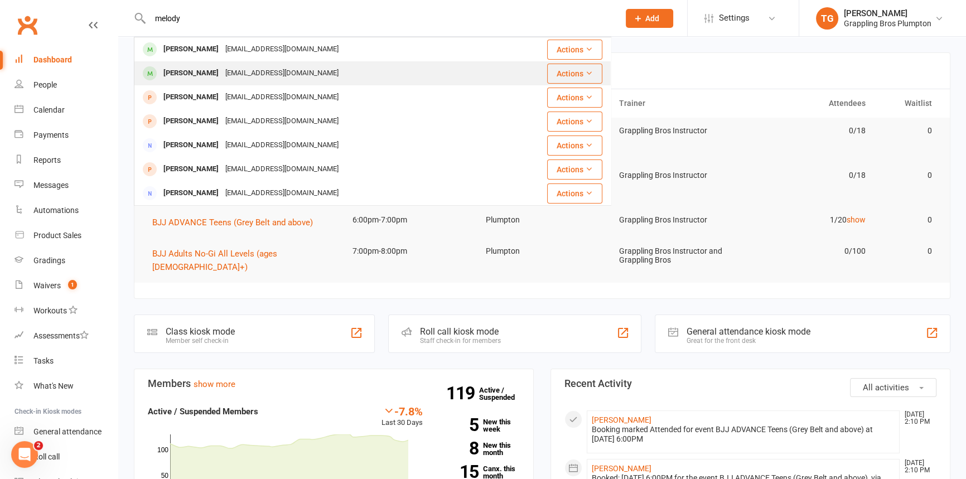
type input "melody"
click at [200, 72] on div "[PERSON_NAME]" at bounding box center [191, 73] width 62 height 16
